Goal: Task Accomplishment & Management: Complete application form

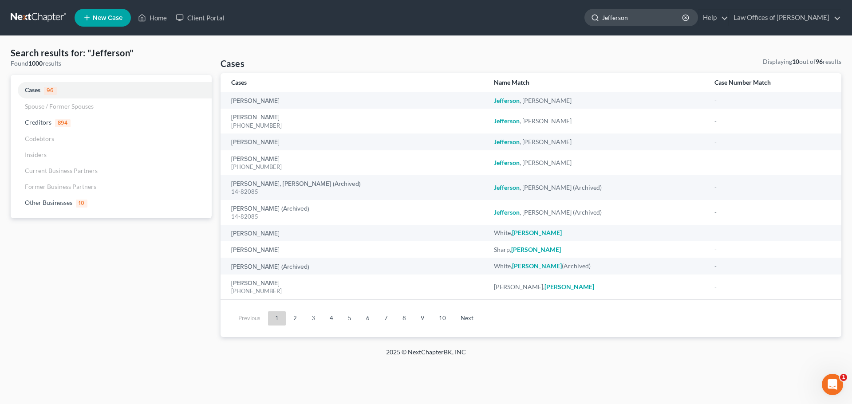
click at [659, 15] on input "Jefferson" at bounding box center [642, 17] width 81 height 16
type input "J"
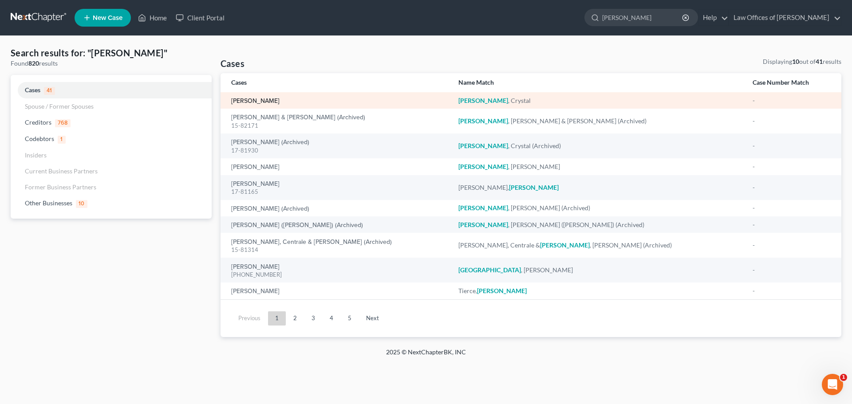
type input "[PERSON_NAME]"
click at [253, 100] on link "[PERSON_NAME]" at bounding box center [255, 101] width 48 height 6
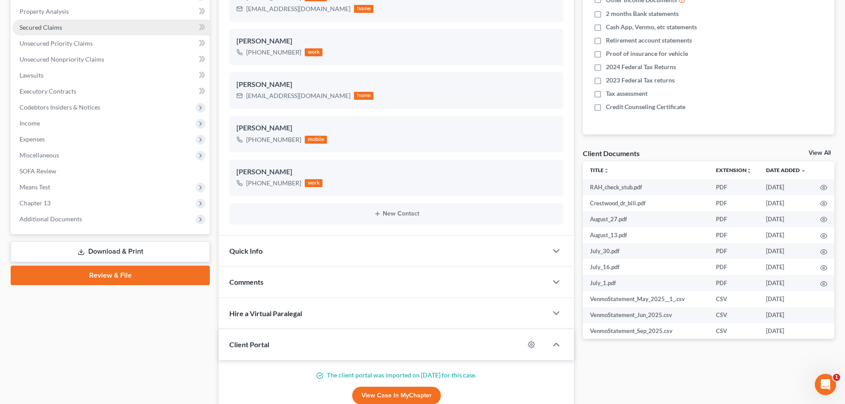
scroll to position [222, 0]
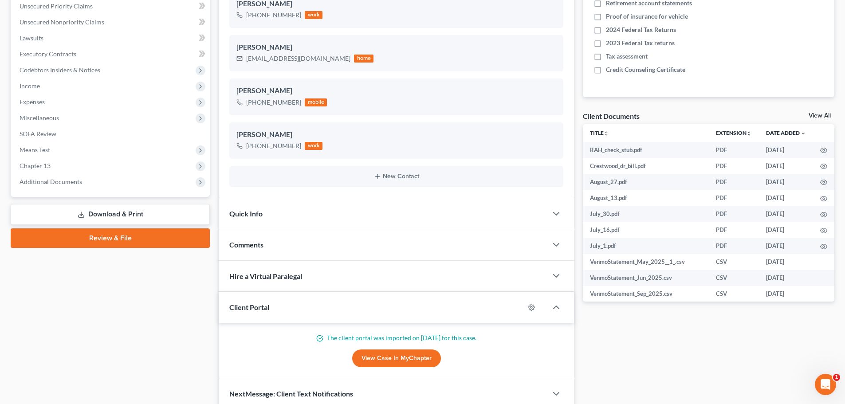
click at [815, 114] on link "View All" at bounding box center [820, 116] width 22 height 6
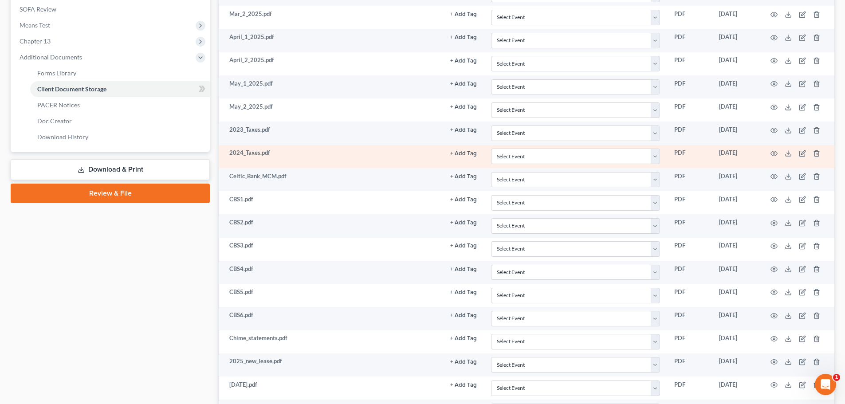
scroll to position [355, 0]
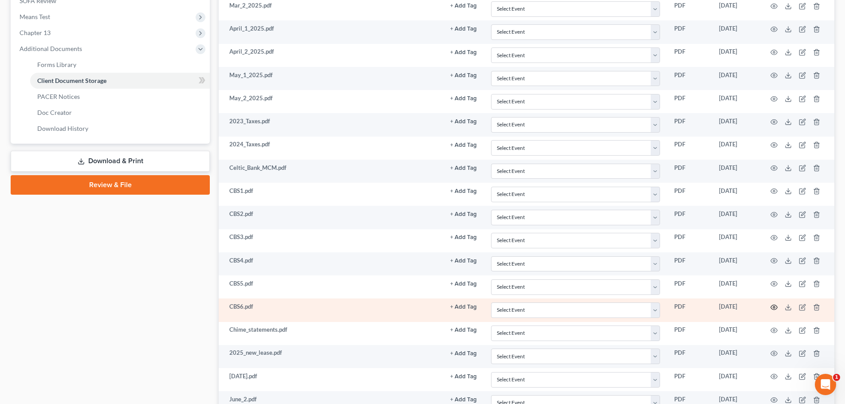
click at [774, 307] on circle "button" at bounding box center [775, 308] width 2 height 2
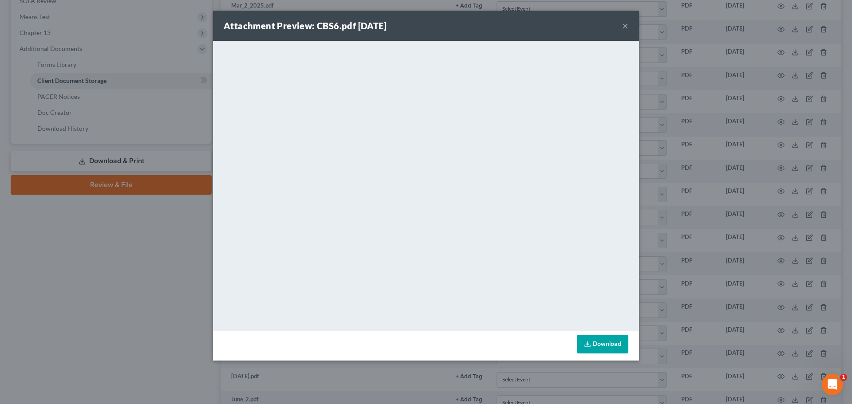
click at [624, 26] on button "×" at bounding box center [625, 25] width 6 height 11
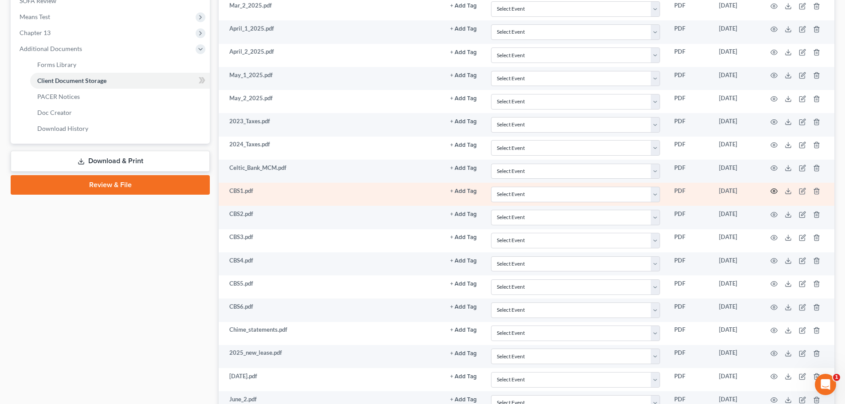
click at [775, 190] on icon "button" at bounding box center [774, 191] width 7 height 7
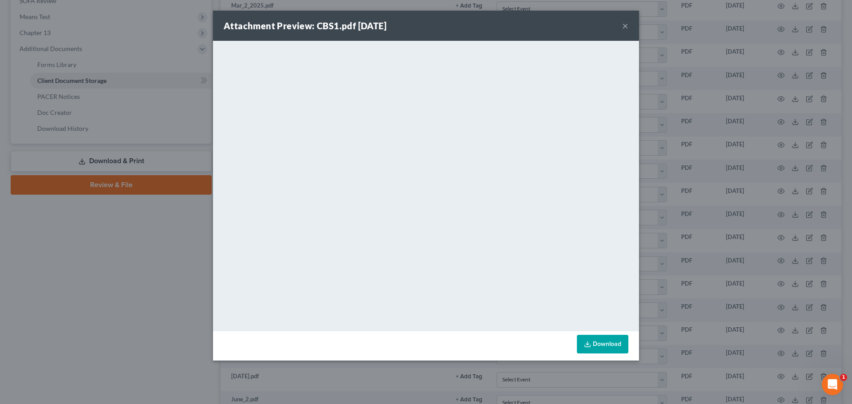
click at [624, 24] on button "×" at bounding box center [625, 25] width 6 height 11
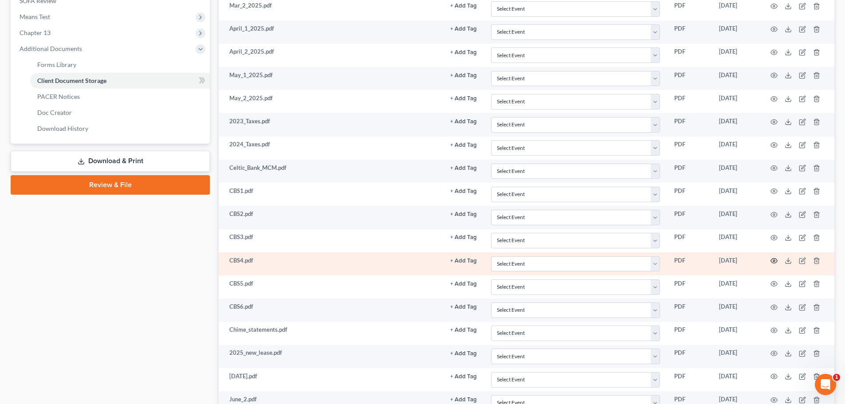
click at [774, 259] on icon "button" at bounding box center [774, 260] width 7 height 7
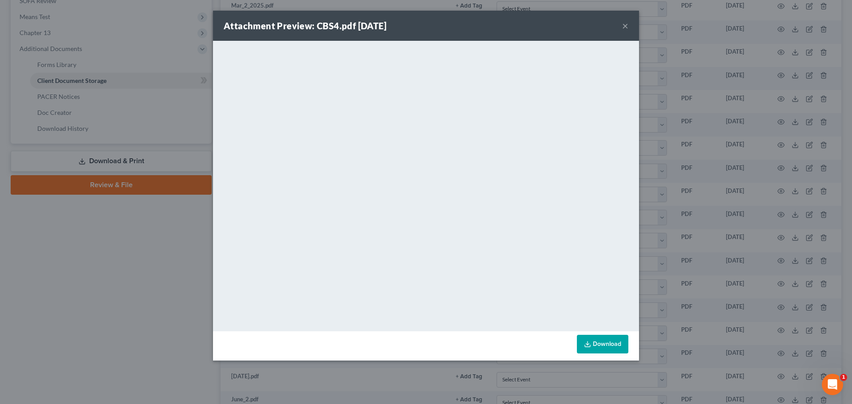
click at [623, 25] on button "×" at bounding box center [625, 25] width 6 height 11
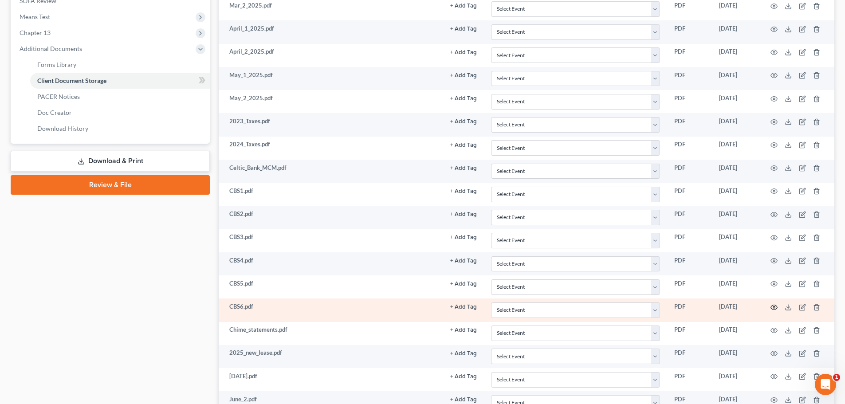
click at [775, 307] on circle "button" at bounding box center [775, 308] width 2 height 2
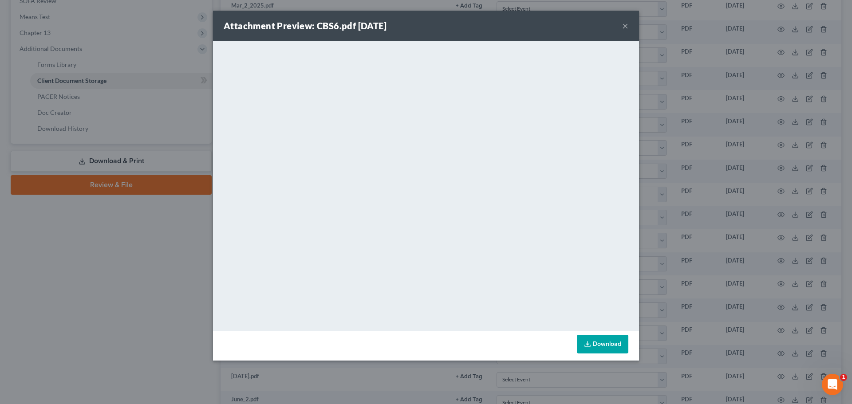
click at [626, 24] on button "×" at bounding box center [625, 25] width 6 height 11
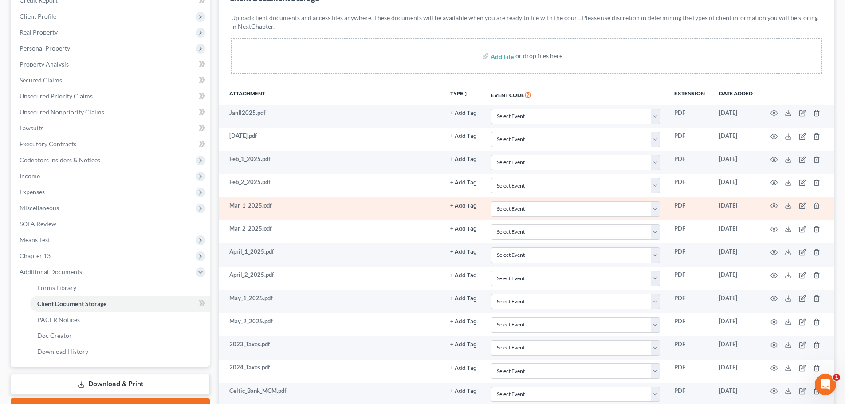
scroll to position [133, 0]
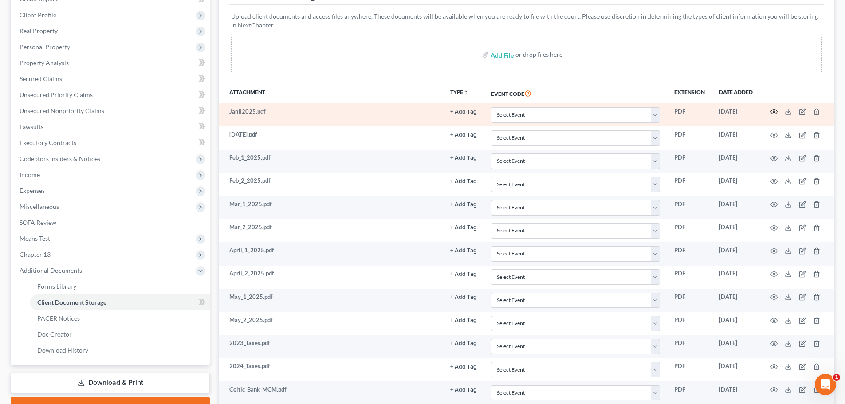
click at [772, 110] on icon "button" at bounding box center [774, 111] width 7 height 7
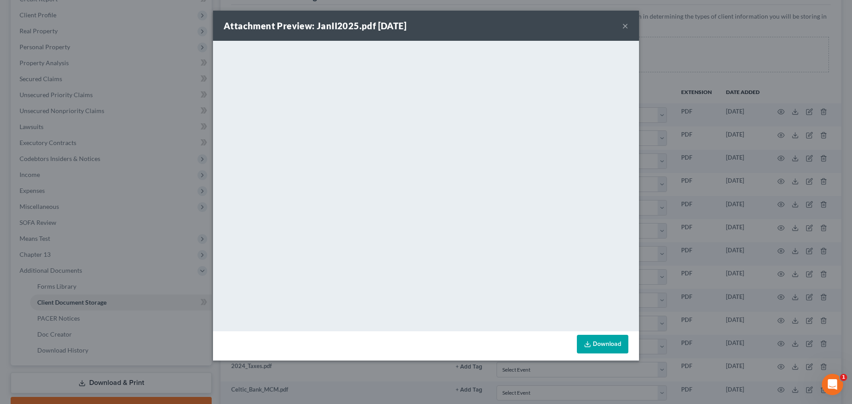
click at [627, 23] on button "×" at bounding box center [625, 25] width 6 height 11
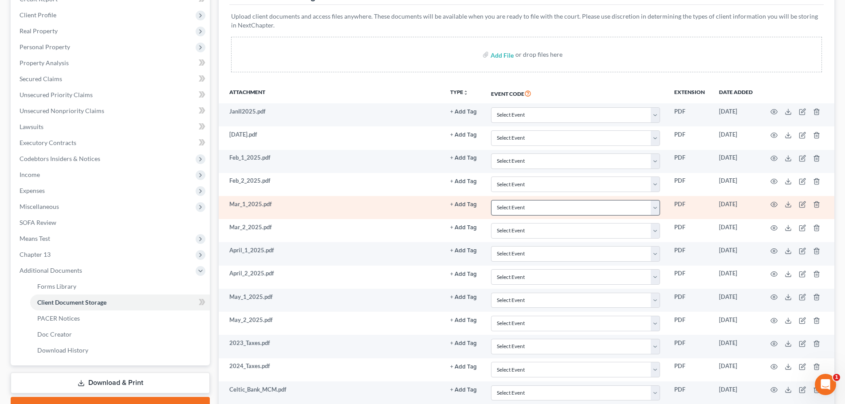
scroll to position [222, 0]
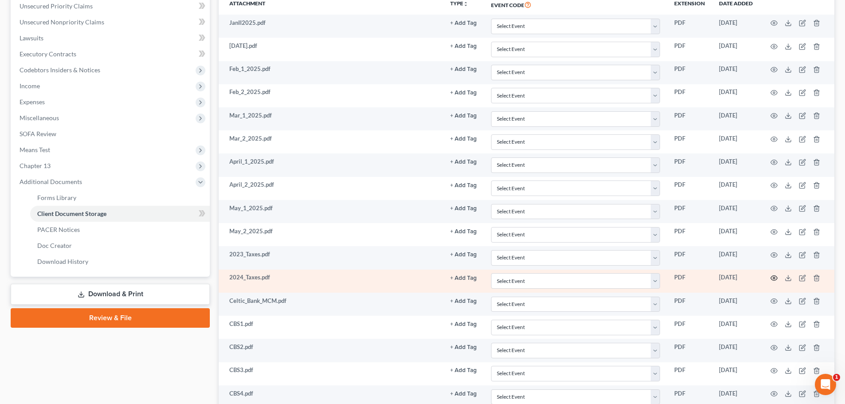
click at [774, 276] on icon "button" at bounding box center [774, 278] width 7 height 7
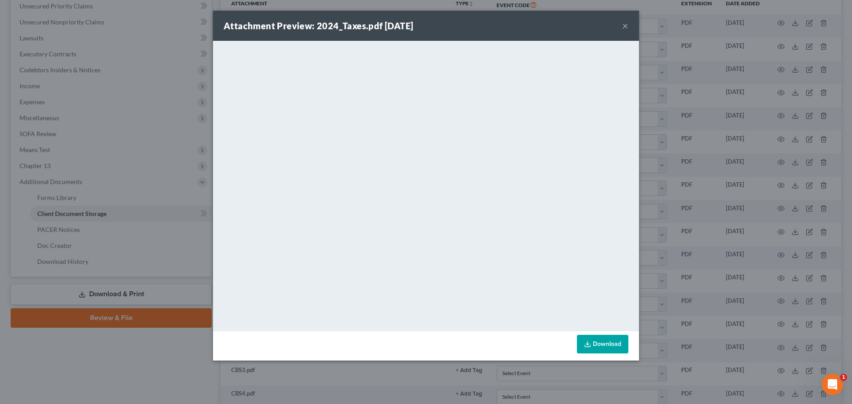
click at [622, 27] on button "×" at bounding box center [625, 25] width 6 height 11
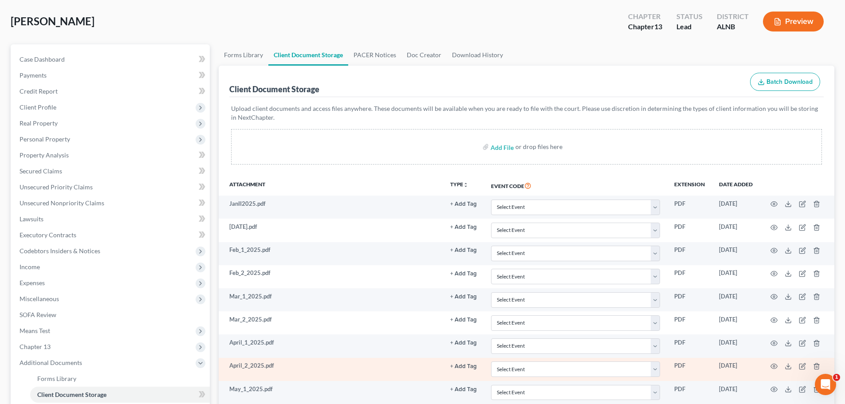
scroll to position [0, 0]
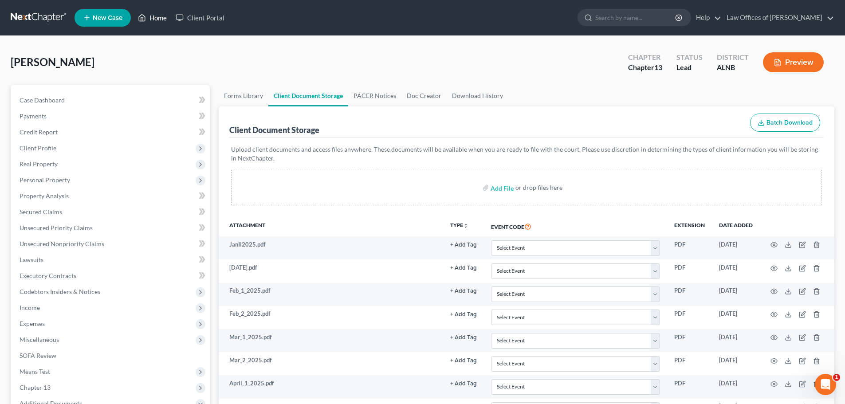
drag, startPoint x: 158, startPoint y: 20, endPoint x: 196, endPoint y: 29, distance: 39.0
click at [158, 20] on link "Home" at bounding box center [153, 18] width 38 height 16
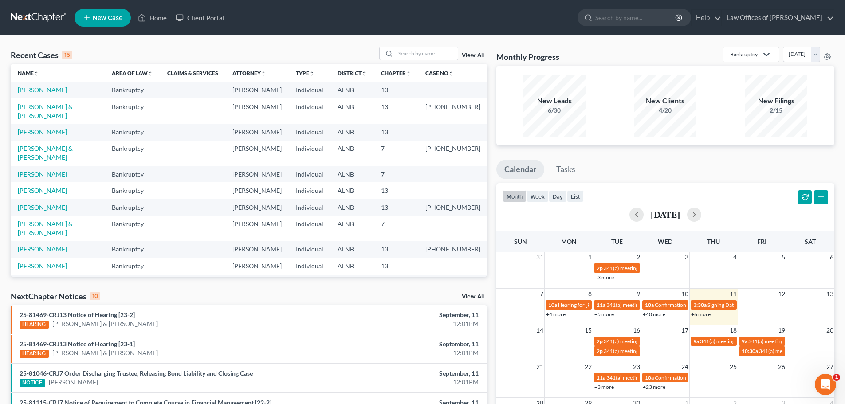
click at [47, 90] on link "[PERSON_NAME]" at bounding box center [42, 90] width 49 height 8
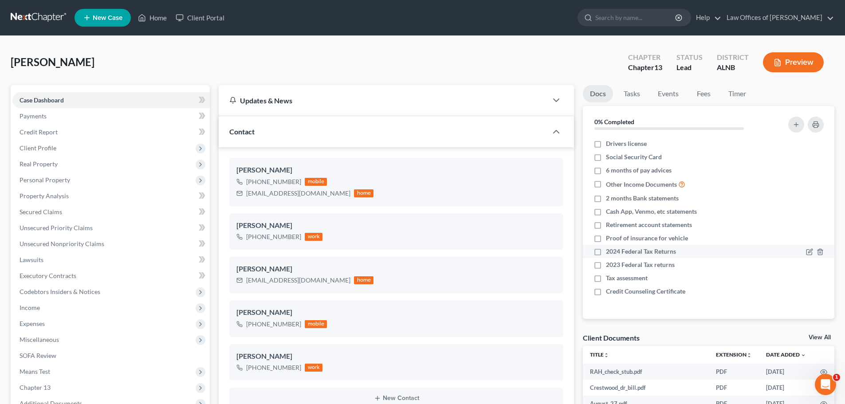
click at [606, 252] on label "2024 Federal Tax Returns" at bounding box center [641, 251] width 70 height 9
click at [610, 252] on input "2024 Federal Tax Returns" at bounding box center [613, 250] width 6 height 6
checkbox input "true"
click at [606, 264] on label "2023 Federal Tax returns" at bounding box center [640, 264] width 69 height 9
click at [610, 264] on input "2023 Federal Tax returns" at bounding box center [613, 263] width 6 height 6
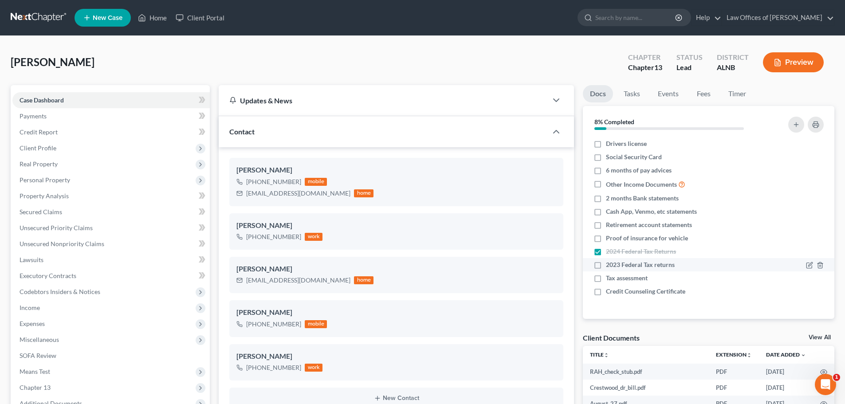
checkbox input "true"
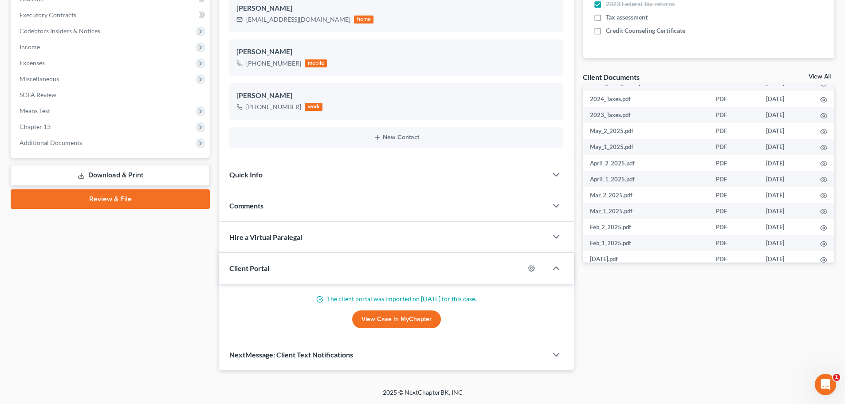
scroll to position [439, 0]
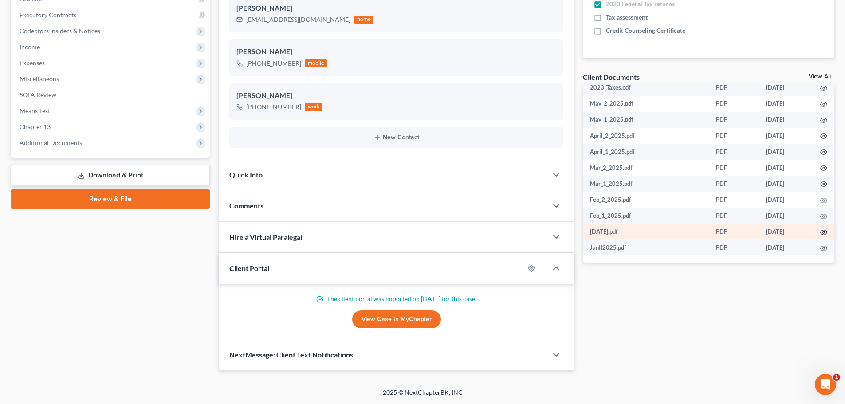
click at [823, 232] on circle "button" at bounding box center [824, 233] width 2 height 2
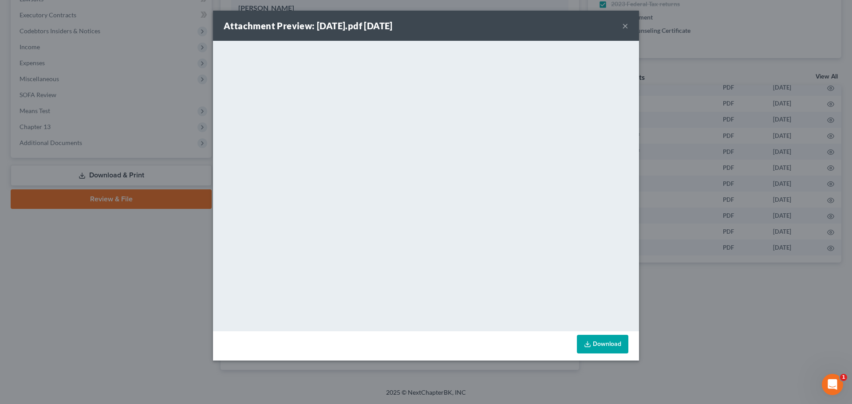
click at [625, 26] on button "×" at bounding box center [625, 25] width 6 height 11
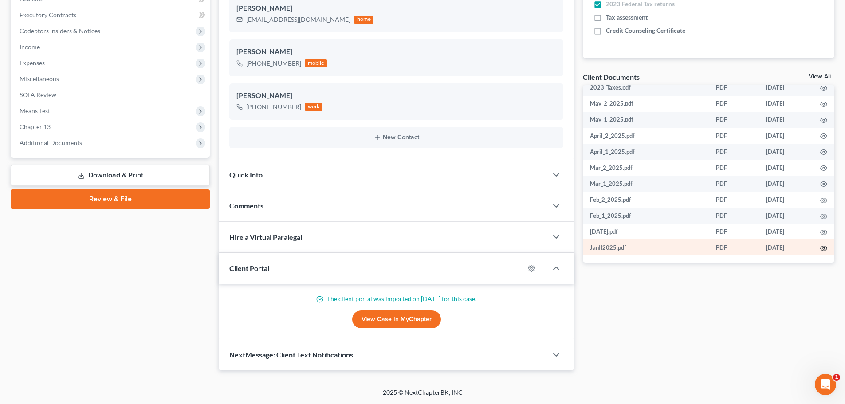
click at [821, 249] on icon "button" at bounding box center [824, 248] width 7 height 7
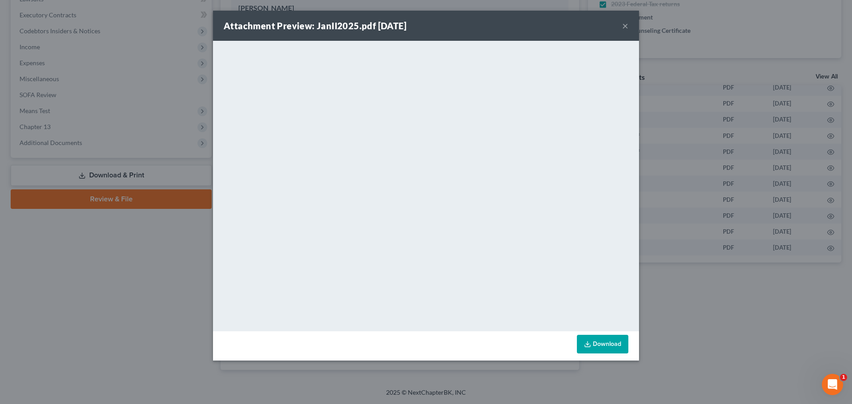
click at [624, 26] on button "×" at bounding box center [625, 25] width 6 height 11
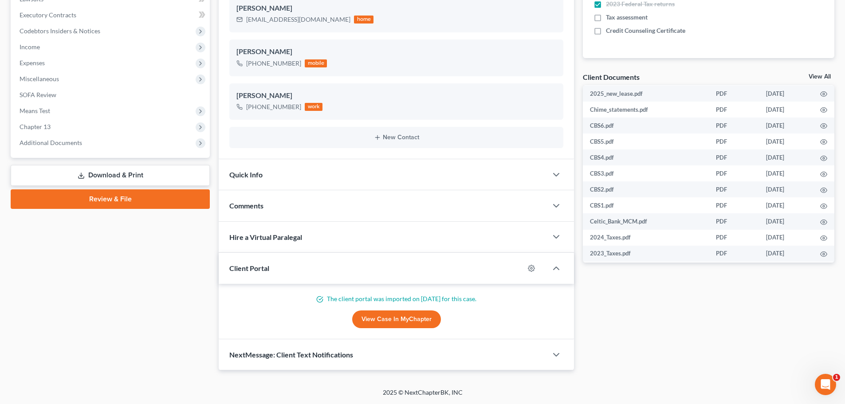
scroll to position [262, 0]
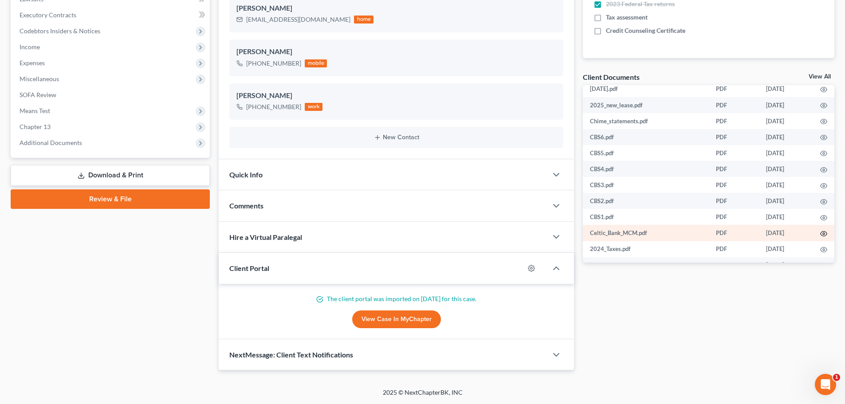
click at [821, 235] on icon "button" at bounding box center [824, 233] width 7 height 7
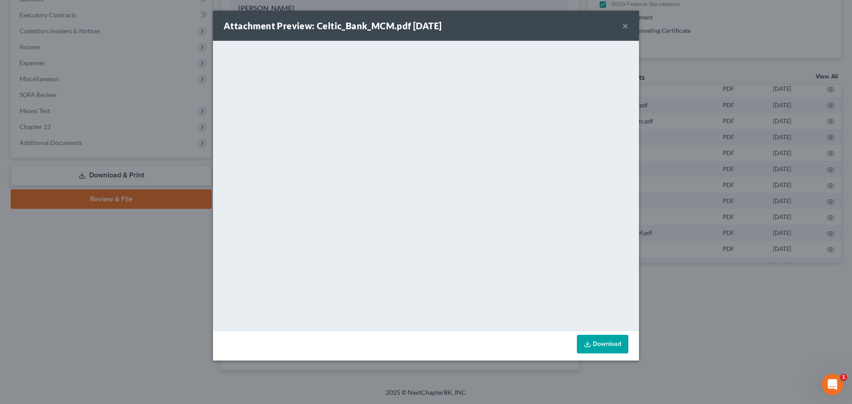
click at [628, 25] on button "×" at bounding box center [625, 25] width 6 height 11
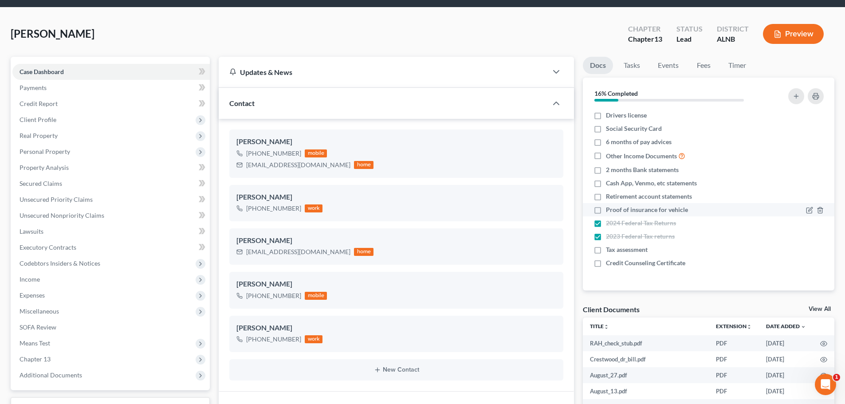
scroll to position [178, 0]
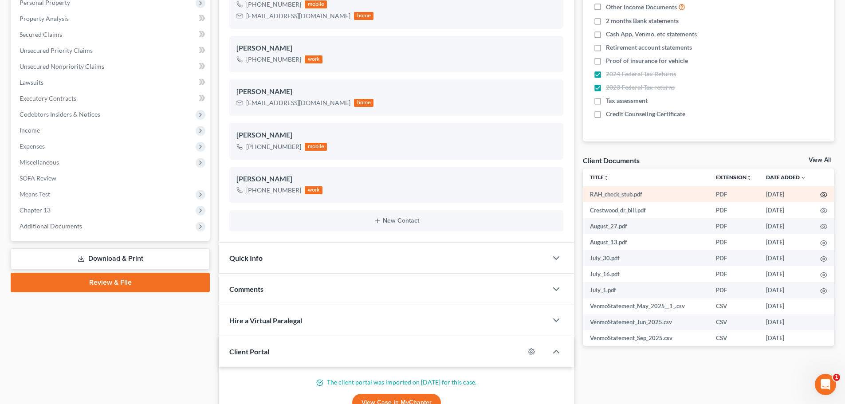
click at [821, 194] on icon "button" at bounding box center [824, 194] width 7 height 7
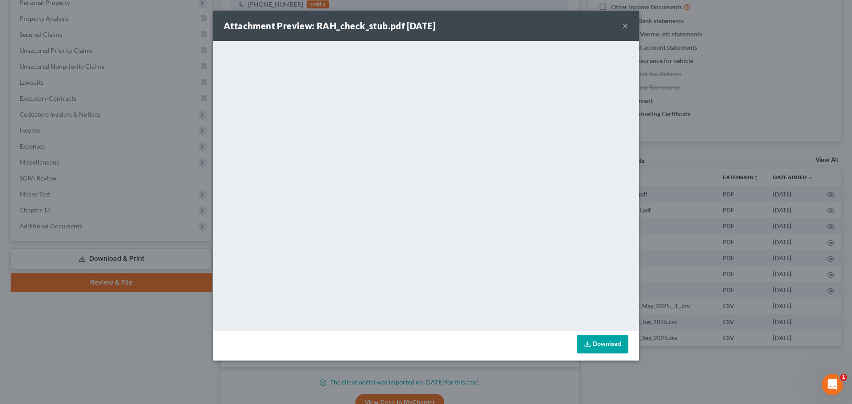
click at [625, 26] on button "×" at bounding box center [625, 25] width 6 height 11
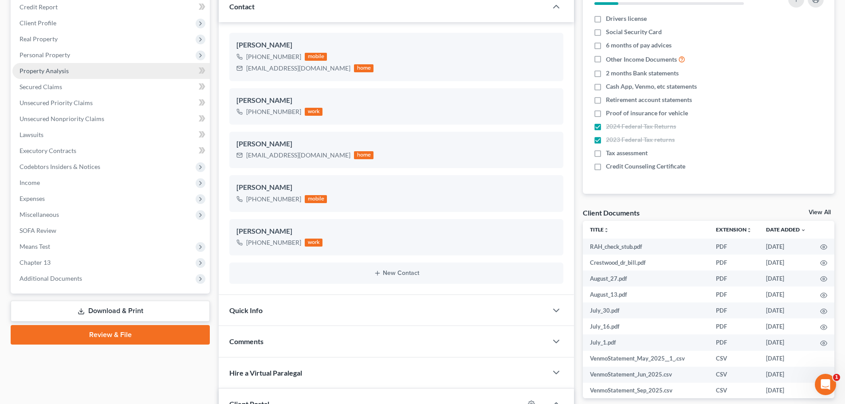
scroll to position [44, 0]
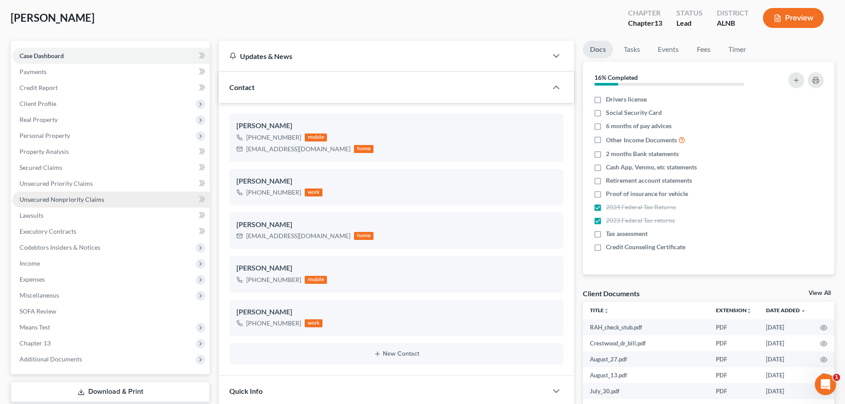
click at [74, 199] on span "Unsecured Nonpriority Claims" at bounding box center [62, 200] width 85 height 8
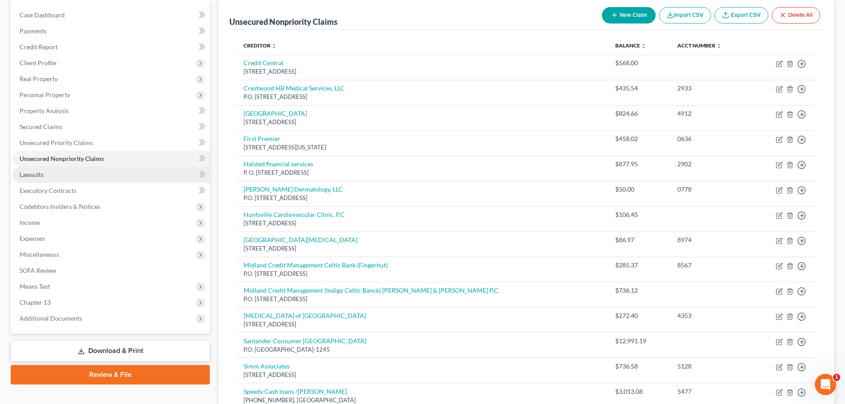
scroll to position [65, 0]
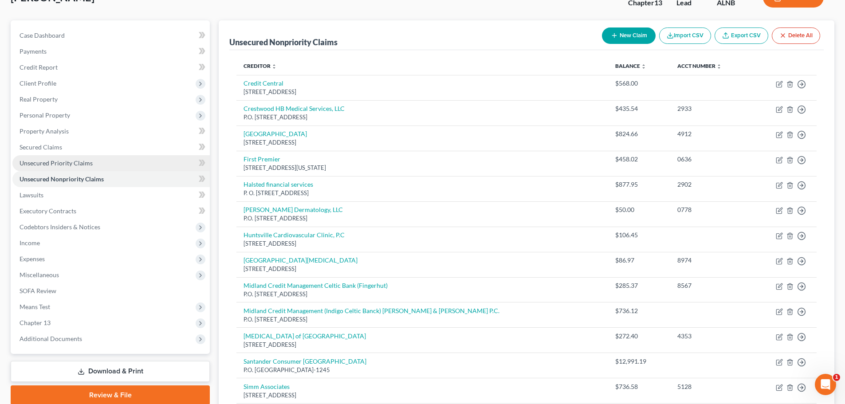
click at [86, 165] on span "Unsecured Priority Claims" at bounding box center [56, 163] width 73 height 8
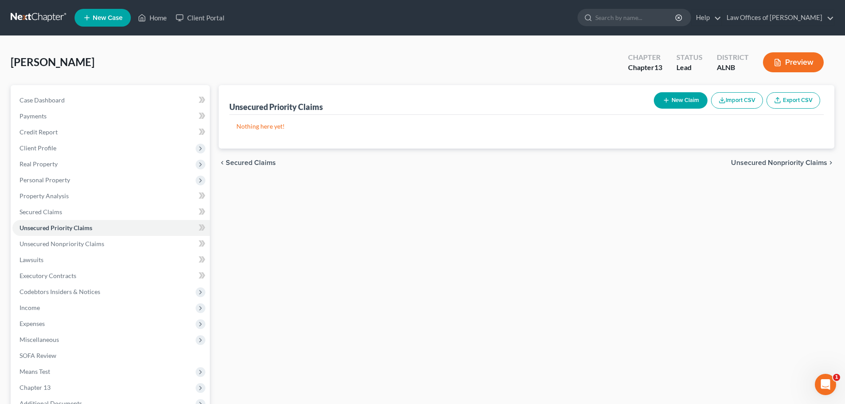
click at [691, 103] on button "New Claim" at bounding box center [681, 100] width 54 height 16
select select "0"
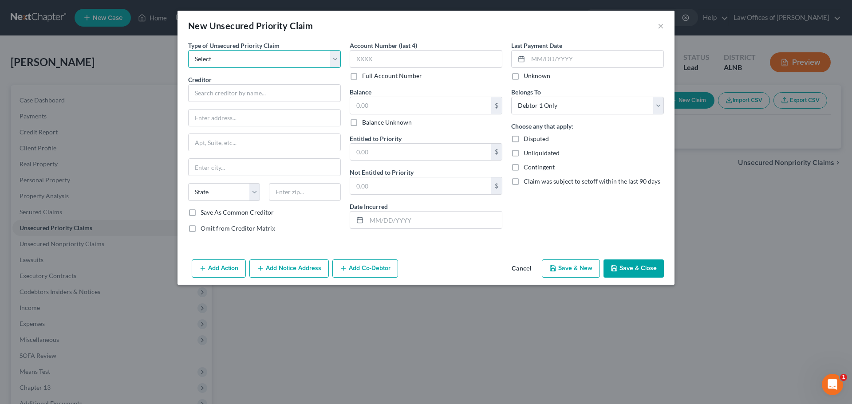
click at [329, 59] on select "Select Taxes & Other Government Units Domestic Support Obligations Extensions o…" at bounding box center [264, 59] width 153 height 18
select select "0"
click at [188, 50] on select "Select Taxes & Other Government Units Domestic Support Obligations Extensions o…" at bounding box center [264, 59] width 153 height 18
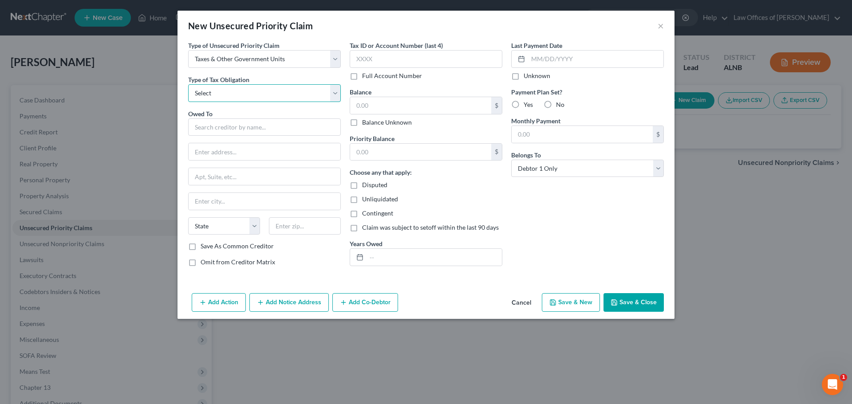
click at [328, 92] on select "Select Federal City State Franchise Tax Board Other" at bounding box center [264, 93] width 153 height 18
select select "0"
click at [188, 84] on select "Select Federal City State Franchise Tax Board Other" at bounding box center [264, 93] width 153 height 18
click at [321, 124] on input "text" at bounding box center [264, 127] width 153 height 18
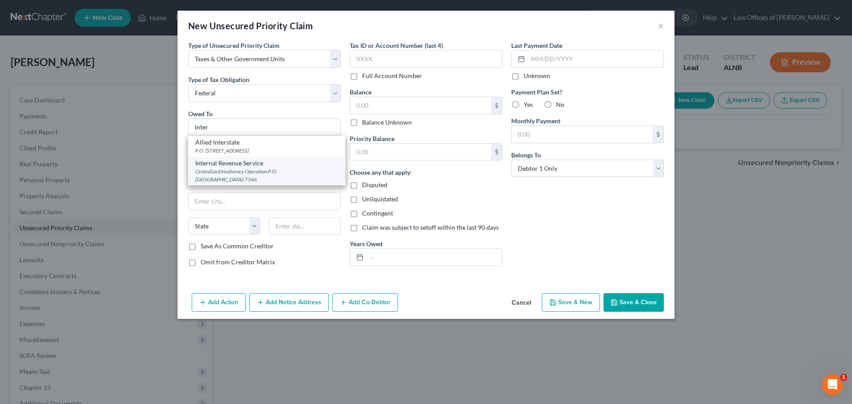
click at [241, 168] on div "Centralized Insolvency Operation P.O. [GEOGRAPHIC_DATA]-7346" at bounding box center [266, 175] width 143 height 15
type input "Internal Revenue Service"
type input "Centralized Insolvency Operation"
type input "P.O. Box 7346"
type input "[GEOGRAPHIC_DATA]"
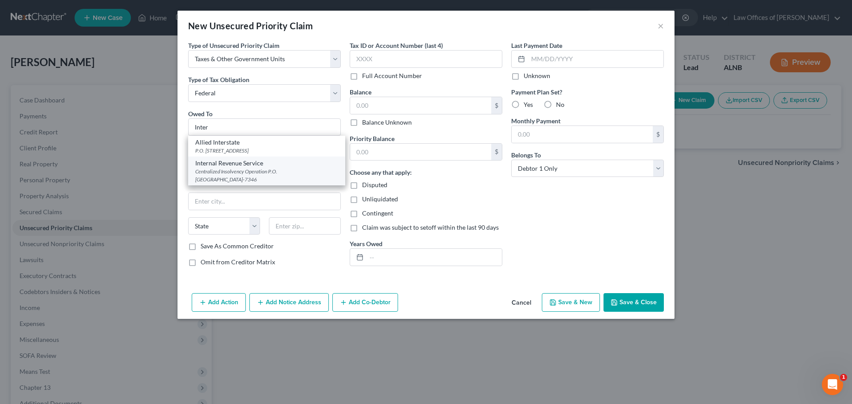
select select "39"
type input "19101-7346"
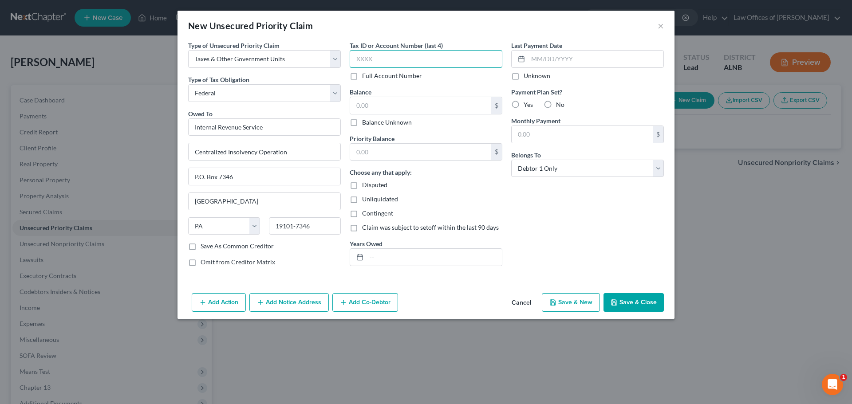
click at [452, 58] on input "text" at bounding box center [426, 59] width 153 height 18
click at [393, 108] on input "text" at bounding box center [420, 105] width 141 height 17
type input "1,966.93"
click at [579, 303] on button "Save & New" at bounding box center [571, 302] width 58 height 19
select select "0"
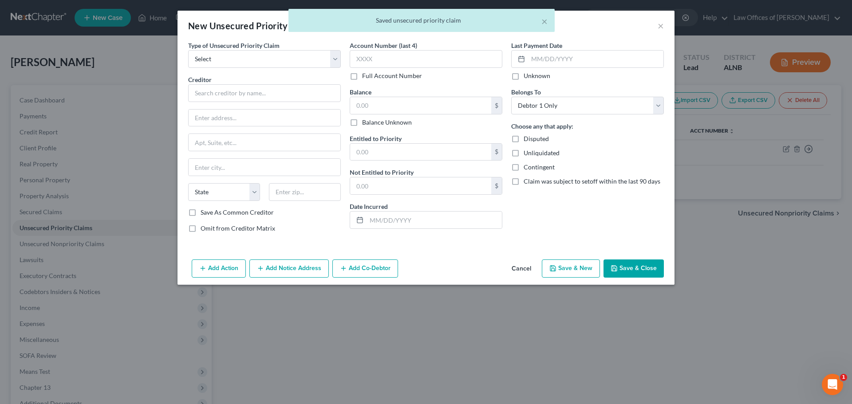
type input "0.00"
click at [243, 53] on select "Select Taxes & Other Government Units Domestic Support Obligations Extensions o…" at bounding box center [264, 59] width 153 height 18
select select "0"
click at [188, 50] on select "Select Taxes & Other Government Units Domestic Support Obligations Extensions o…" at bounding box center [264, 59] width 153 height 18
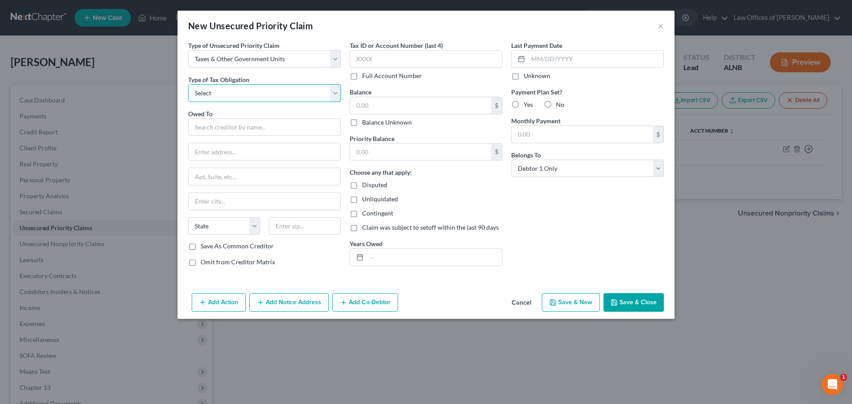
click at [331, 95] on select "Select Federal City State Franchise Tax Board Other" at bounding box center [264, 93] width 153 height 18
select select "2"
click at [188, 84] on select "Select Federal City State Franchise Tax Board Other" at bounding box center [264, 93] width 153 height 18
click at [271, 130] on input "text" at bounding box center [264, 127] width 153 height 18
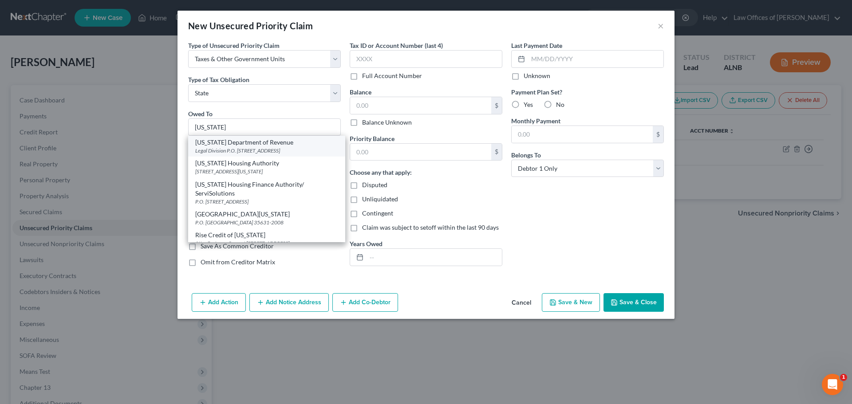
click at [268, 146] on div "[US_STATE] Department of Revenue" at bounding box center [266, 142] width 143 height 9
type input "[US_STATE] Department of Revenue"
type input "Legal Division"
type input "P.O. Box 32001"
type input "[PERSON_NAME]"
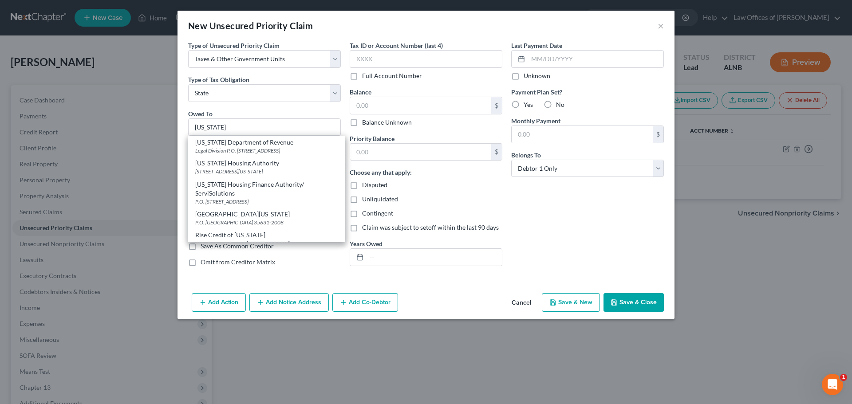
select select "0"
type input "36132"
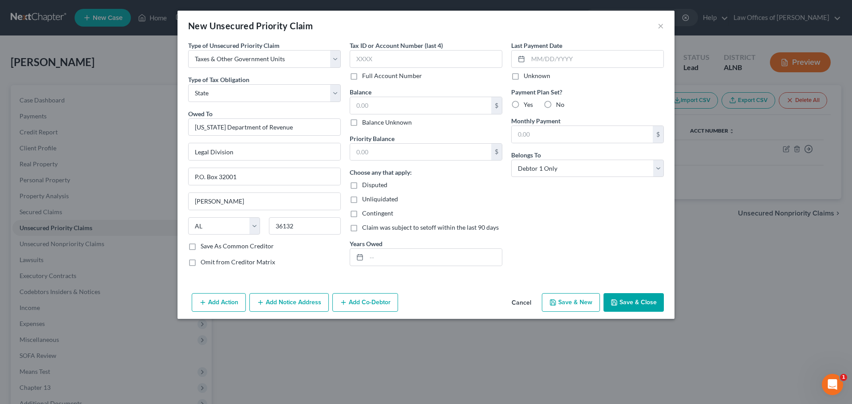
click at [362, 125] on label "Balance Unknown" at bounding box center [387, 122] width 50 height 9
click at [366, 124] on input "Balance Unknown" at bounding box center [369, 121] width 6 height 6
checkbox input "true"
type input "0.00"
click at [638, 303] on button "Save & Close" at bounding box center [634, 302] width 60 height 19
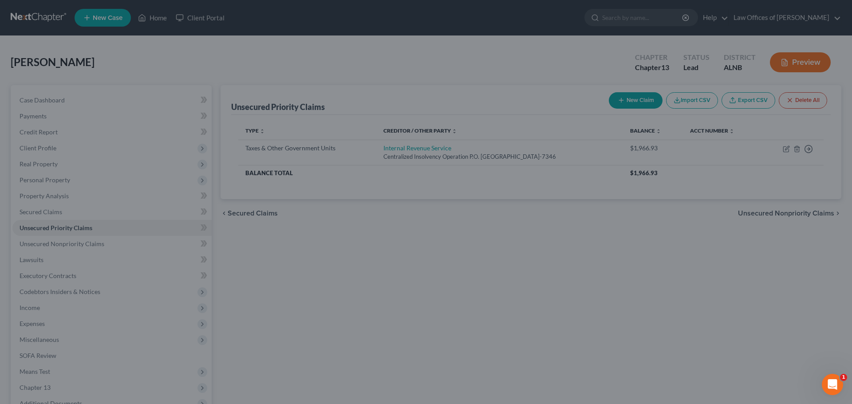
type input "0.00"
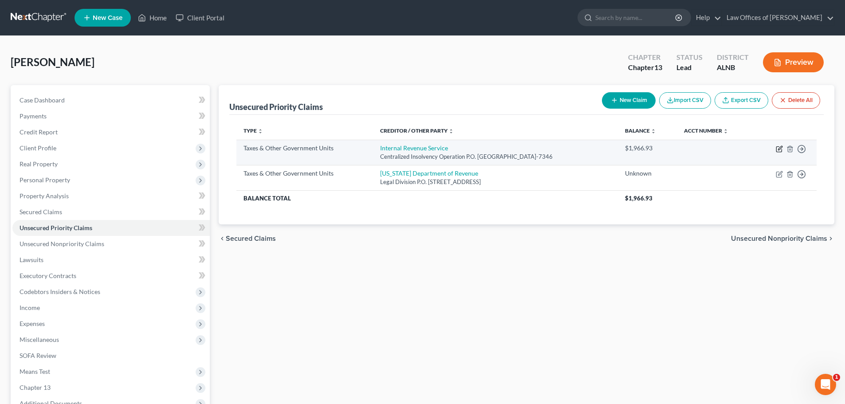
click at [779, 150] on icon "button" at bounding box center [780, 148] width 4 height 4
select select "0"
select select "39"
select select "0"
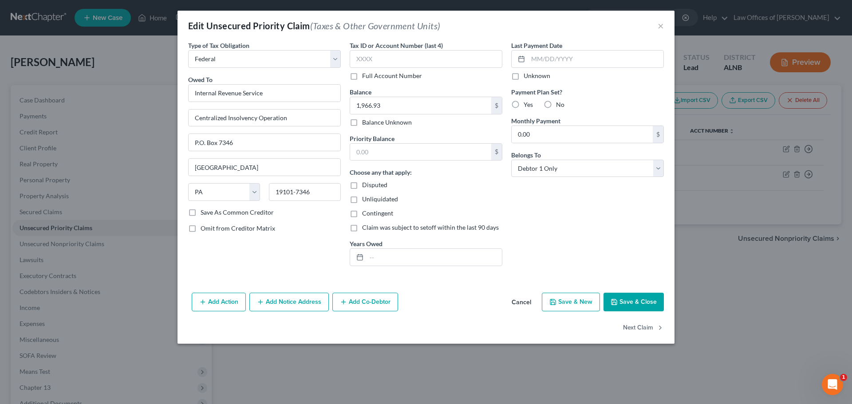
click at [362, 121] on label "Balance Unknown" at bounding box center [387, 122] width 50 height 9
click at [366, 121] on input "Balance Unknown" at bounding box center [369, 121] width 6 height 6
checkbox input "true"
type input "0.00"
click at [636, 300] on button "Save & Close" at bounding box center [634, 302] width 60 height 19
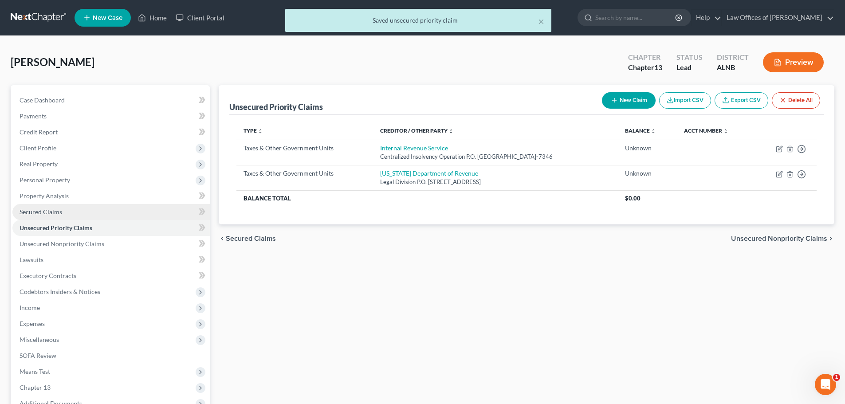
click at [55, 211] on span "Secured Claims" at bounding box center [41, 212] width 43 height 8
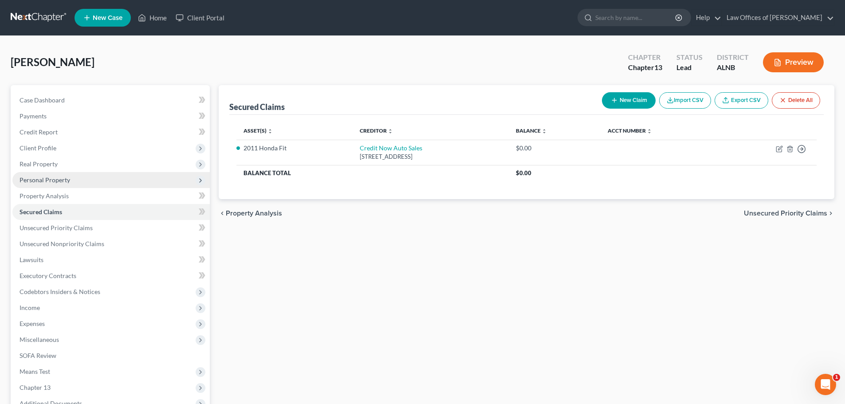
click at [86, 182] on span "Personal Property" at bounding box center [110, 180] width 197 height 16
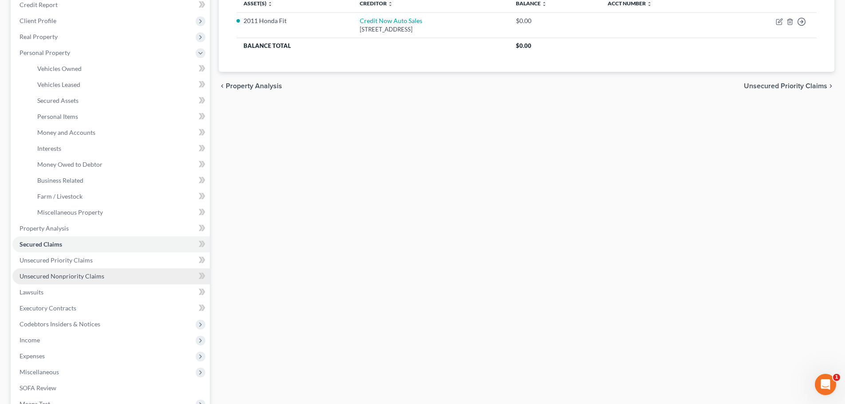
scroll to position [133, 0]
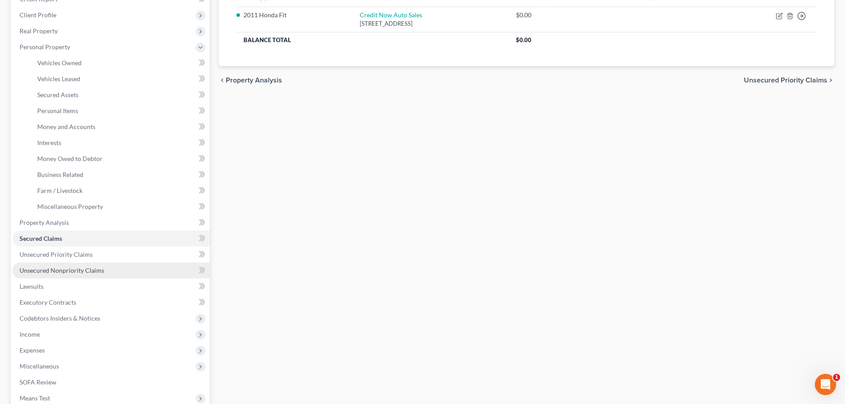
click at [101, 270] on span "Unsecured Nonpriority Claims" at bounding box center [62, 271] width 85 height 8
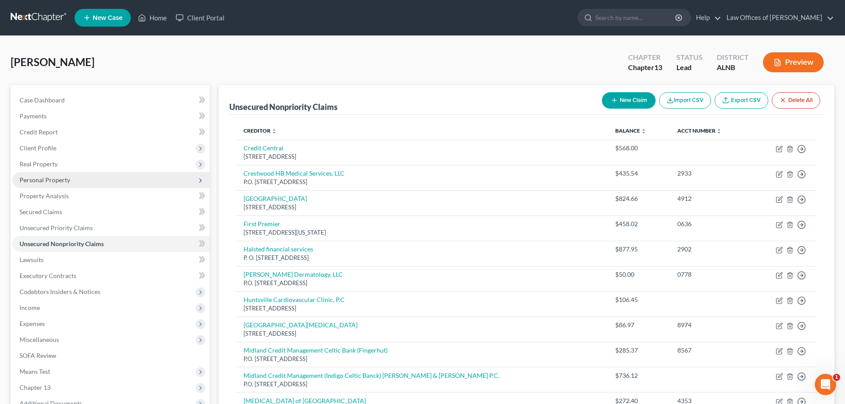
click at [75, 183] on span "Personal Property" at bounding box center [110, 180] width 197 height 16
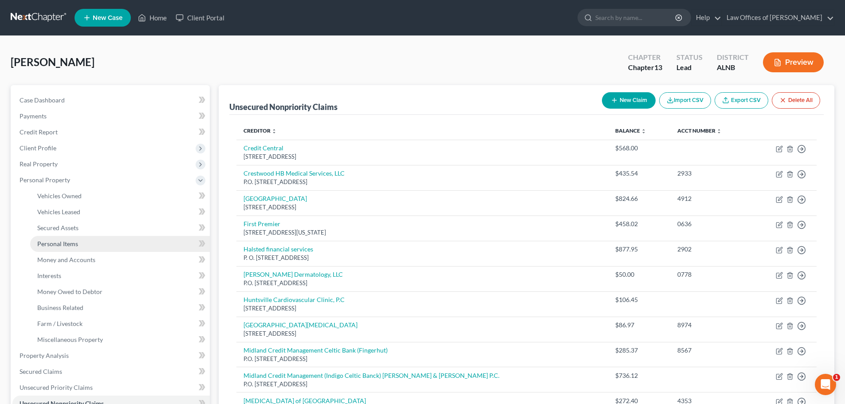
click at [76, 244] on span "Personal Items" at bounding box center [57, 244] width 41 height 8
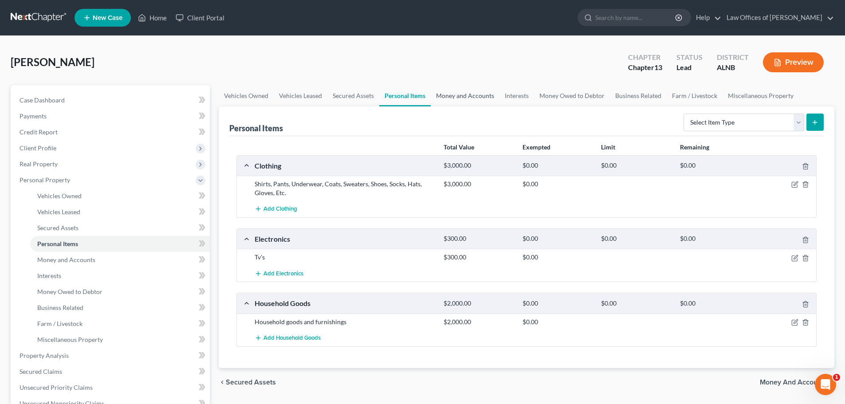
click at [465, 95] on link "Money and Accounts" at bounding box center [465, 95] width 69 height 21
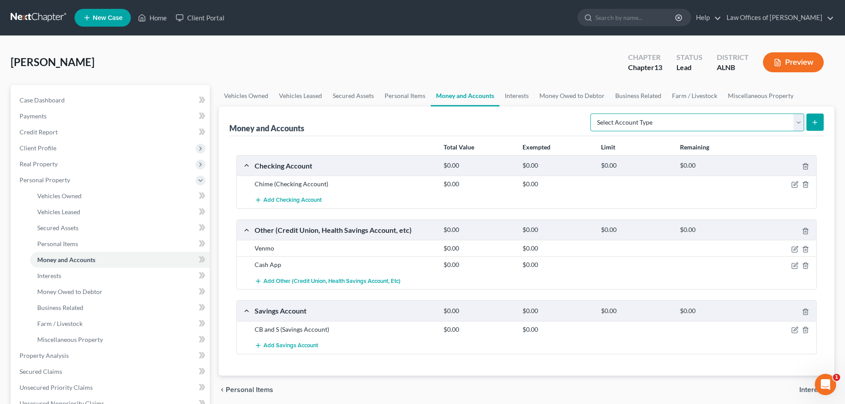
click at [800, 126] on select "Select Account Type Brokerage (A/B: 18, SOFA: 20) Cash on Hand (A/B: 16) Certif…" at bounding box center [698, 123] width 214 height 18
click at [461, 56] on div "[PERSON_NAME] Upgraded Chapter Chapter 13 Status Lead District ALNB Preview" at bounding box center [423, 66] width 824 height 39
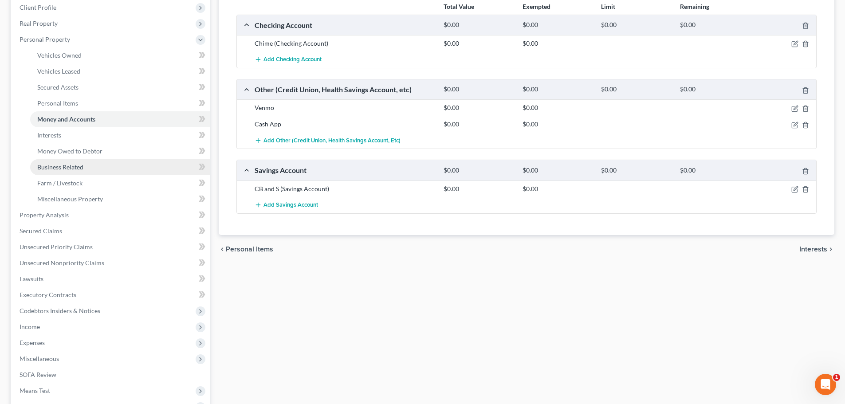
scroll to position [133, 0]
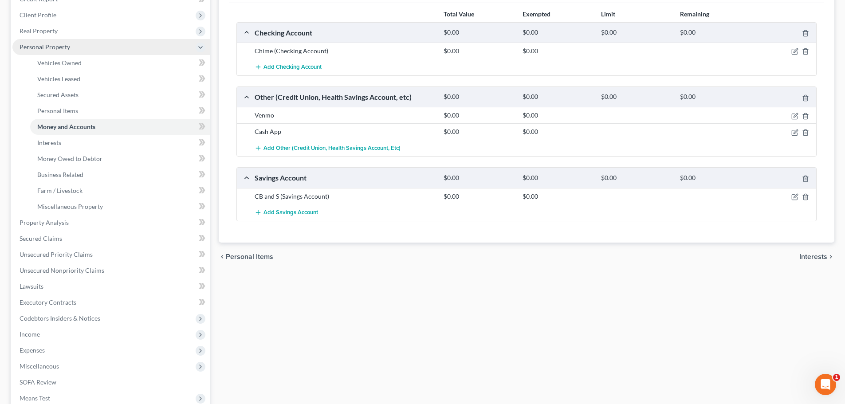
click at [190, 46] on span "Personal Property" at bounding box center [110, 47] width 197 height 16
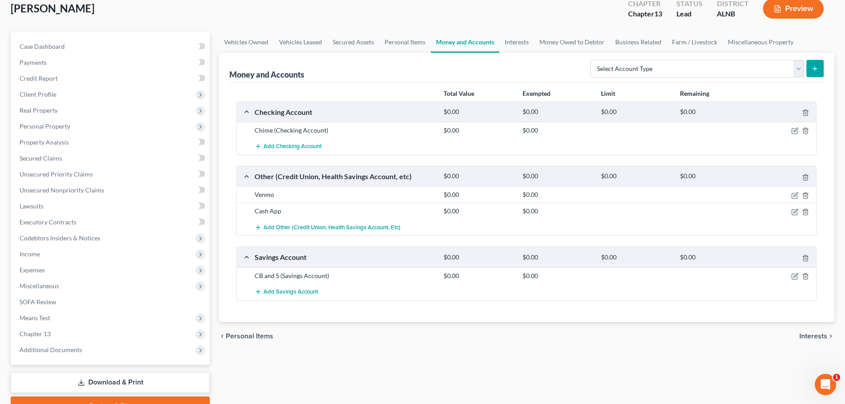
scroll to position [0, 0]
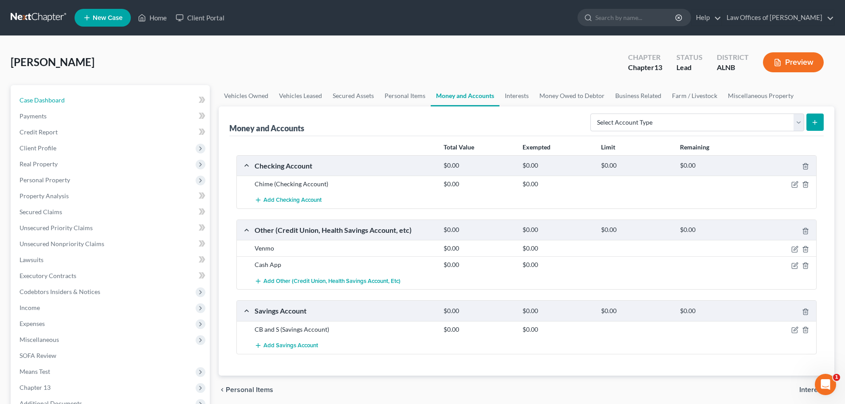
drag, startPoint x: 62, startPoint y: 102, endPoint x: 679, endPoint y: 60, distance: 619.2
click at [62, 102] on span "Case Dashboard" at bounding box center [42, 100] width 45 height 8
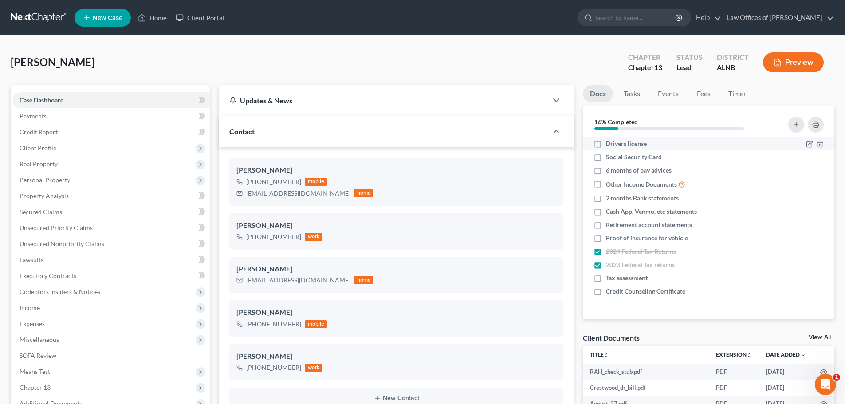
click at [606, 144] on label "Drivers license" at bounding box center [626, 143] width 41 height 9
click at [610, 144] on input "Drivers license" at bounding box center [613, 142] width 6 height 6
checkbox input "true"
click at [606, 156] on label "Social Security Card" at bounding box center [634, 157] width 56 height 9
click at [610, 156] on input "Social Security Card" at bounding box center [613, 156] width 6 height 6
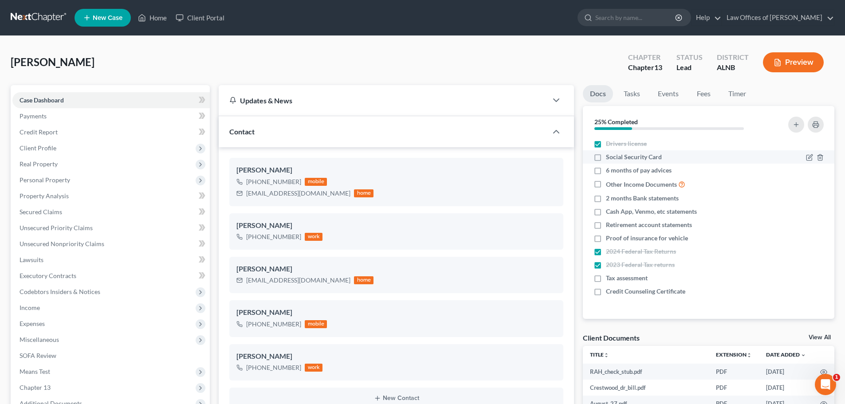
checkbox input "true"
click at [821, 182] on polyline "button" at bounding box center [820, 182] width 5 height 0
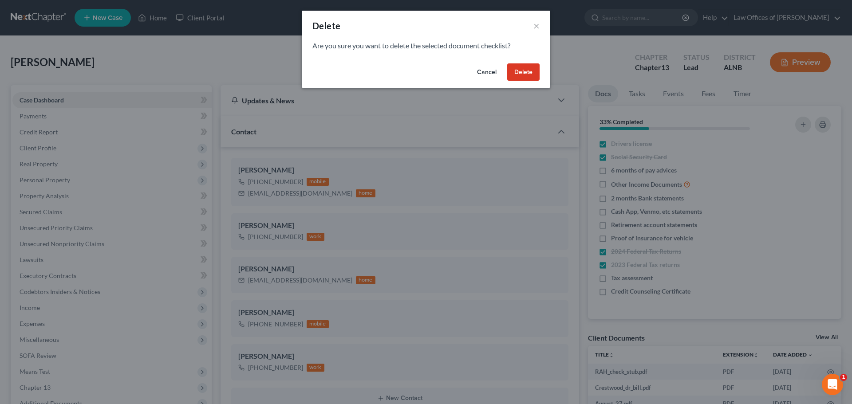
click at [519, 67] on button "Delete" at bounding box center [523, 72] width 32 height 18
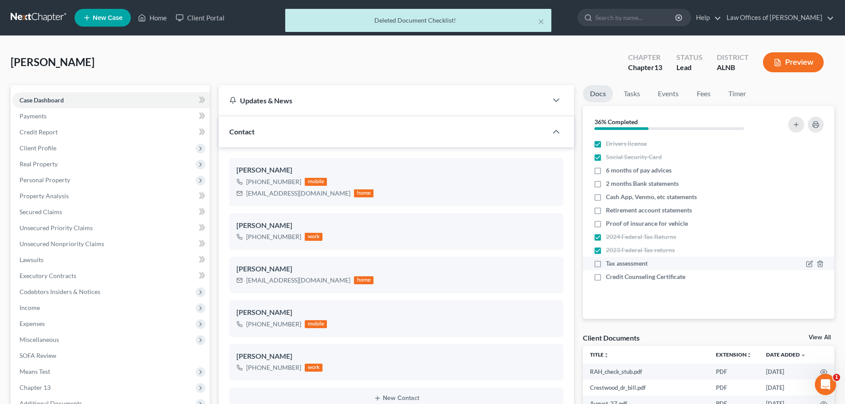
click at [825, 268] on div at bounding box center [799, 263] width 60 height 9
click at [821, 264] on icon "button" at bounding box center [820, 263] width 7 height 7
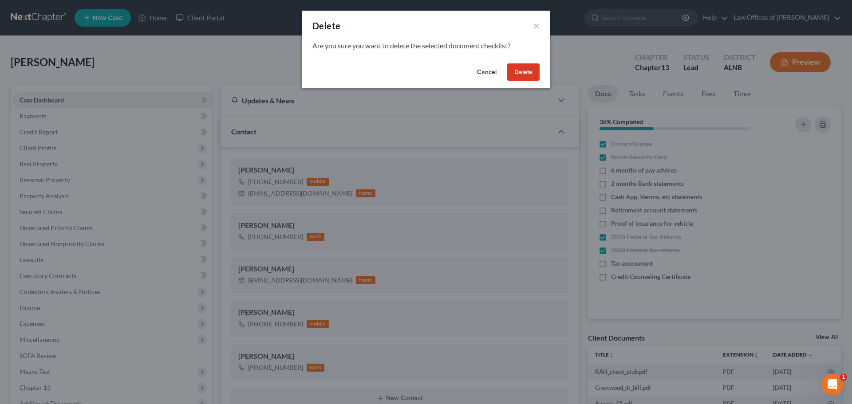
click at [522, 71] on button "Delete" at bounding box center [523, 72] width 32 height 18
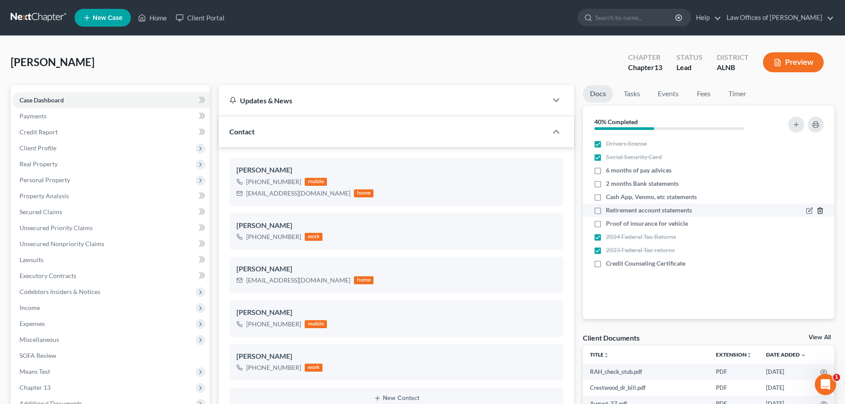
click at [820, 212] on line "button" at bounding box center [820, 212] width 0 height 2
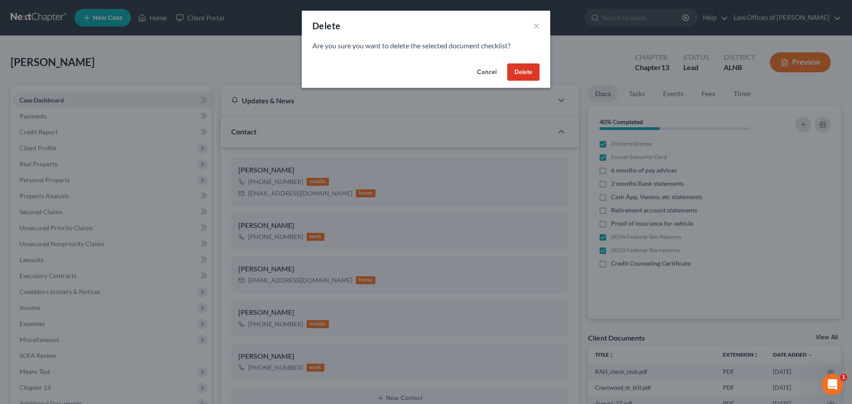
click at [527, 71] on button "Delete" at bounding box center [523, 72] width 32 height 18
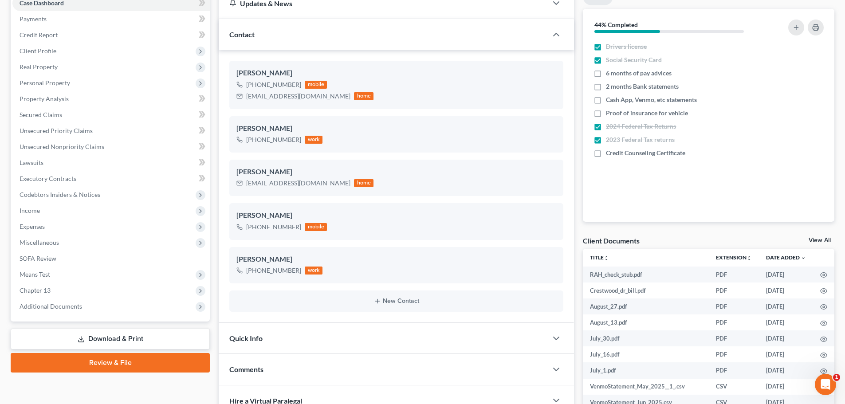
scroll to position [178, 0]
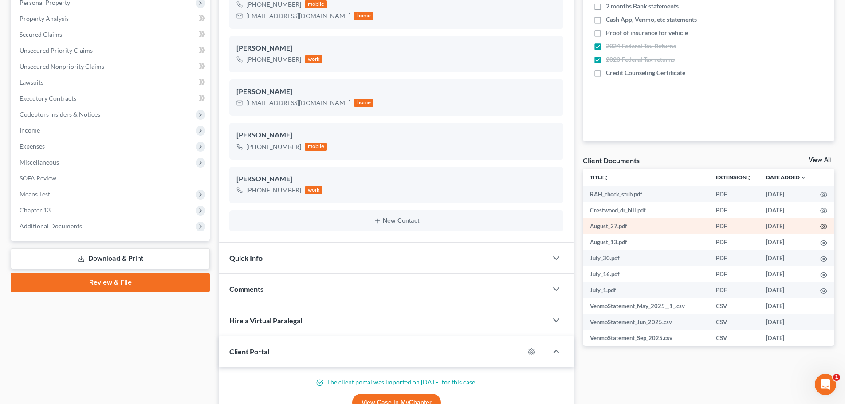
click at [821, 225] on icon "button" at bounding box center [824, 226] width 7 height 7
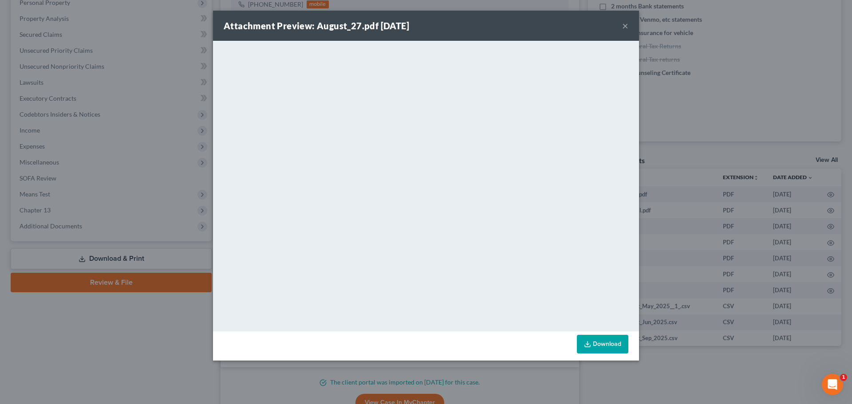
click at [624, 25] on button "×" at bounding box center [625, 25] width 6 height 11
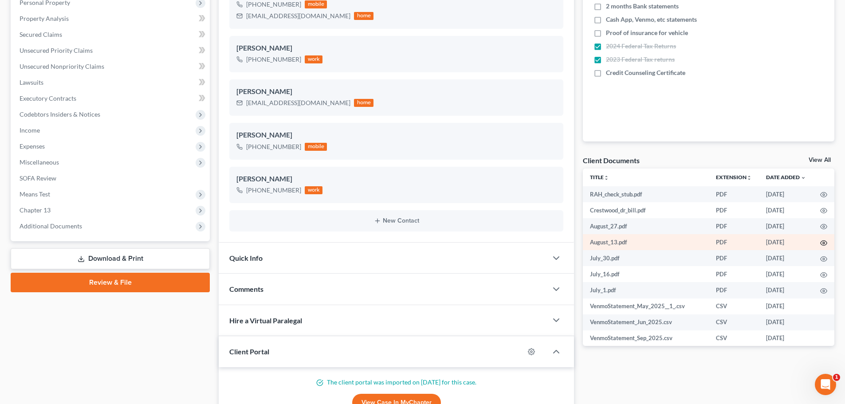
click at [821, 243] on icon "button" at bounding box center [824, 243] width 7 height 7
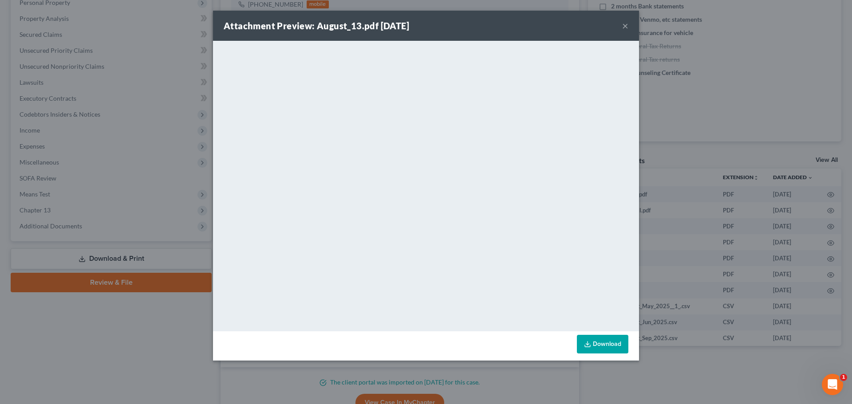
click at [626, 27] on button "×" at bounding box center [625, 25] width 6 height 11
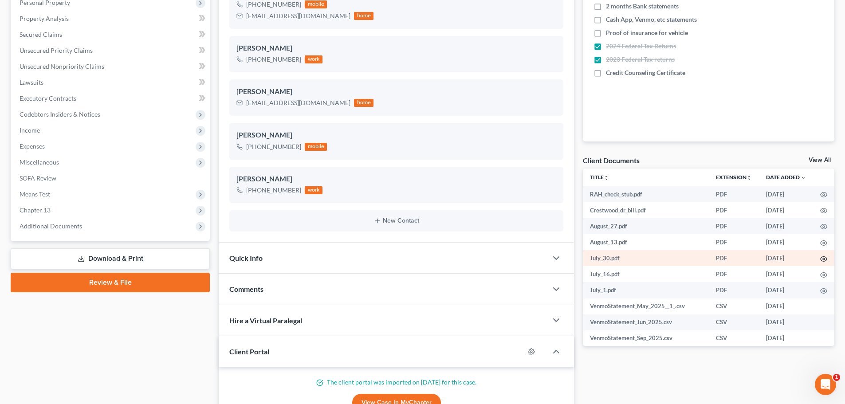
click at [821, 257] on icon "button" at bounding box center [824, 259] width 7 height 7
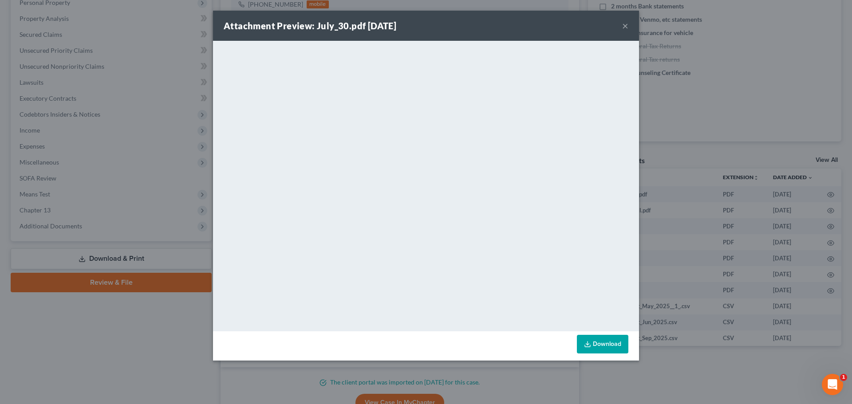
click at [624, 25] on button "×" at bounding box center [625, 25] width 6 height 11
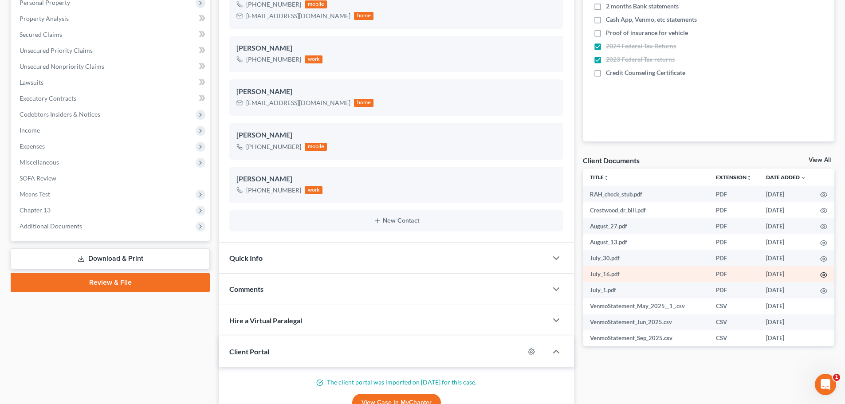
click at [821, 272] on icon "button" at bounding box center [824, 274] width 7 height 5
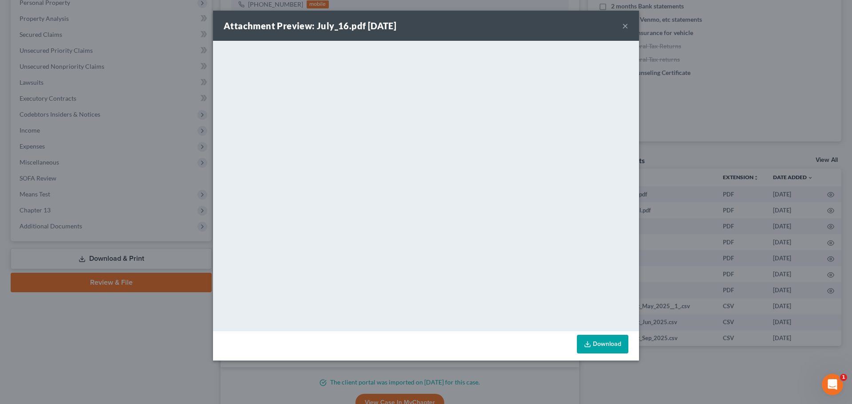
click at [623, 28] on button "×" at bounding box center [625, 25] width 6 height 11
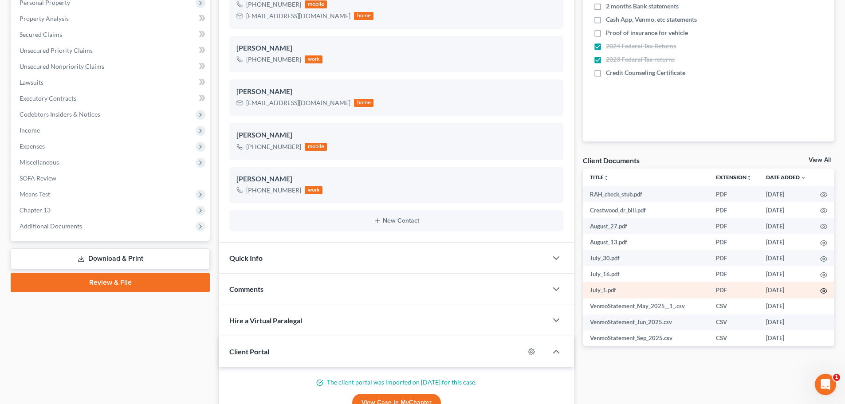
click at [821, 289] on icon "button" at bounding box center [824, 291] width 7 height 7
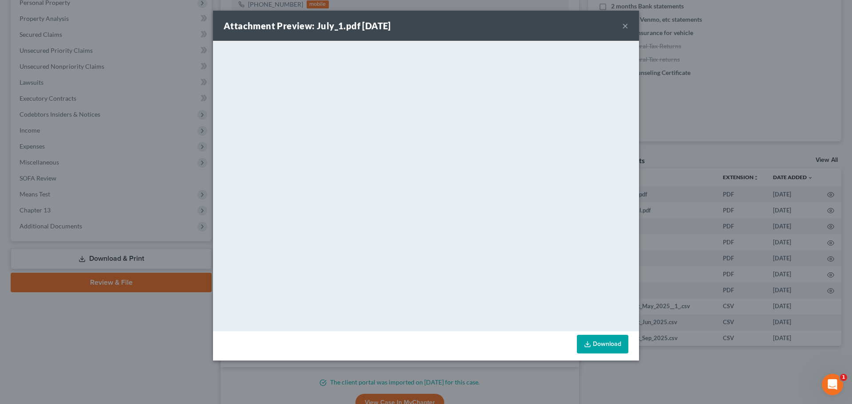
click at [623, 25] on button "×" at bounding box center [625, 25] width 6 height 11
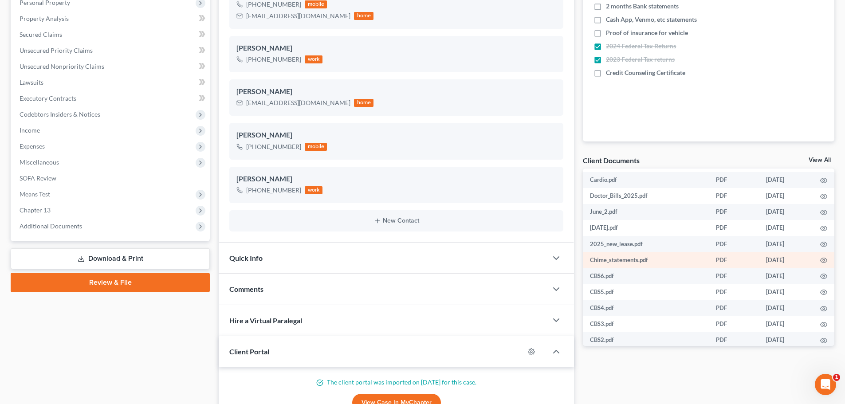
scroll to position [222, 0]
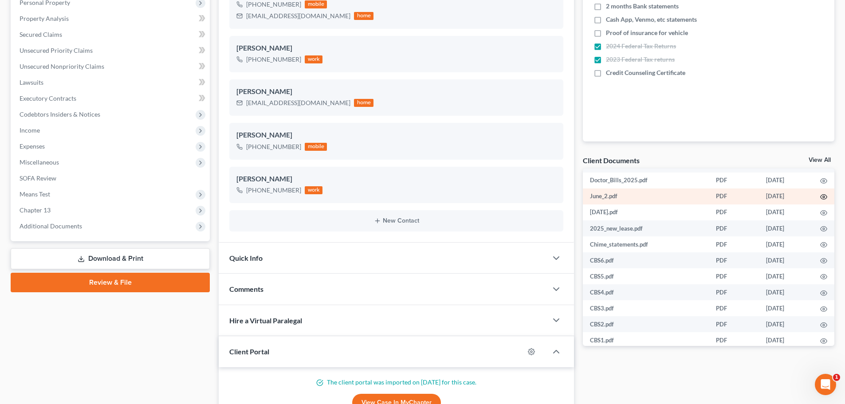
click at [821, 197] on icon "button" at bounding box center [824, 196] width 7 height 7
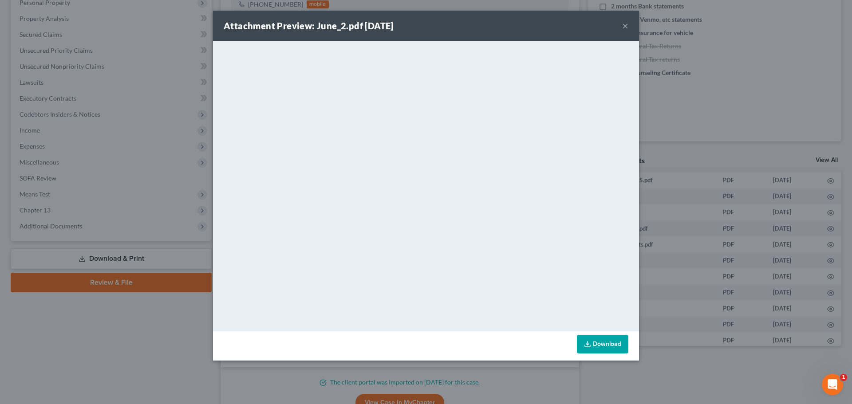
click at [624, 26] on button "×" at bounding box center [625, 25] width 6 height 11
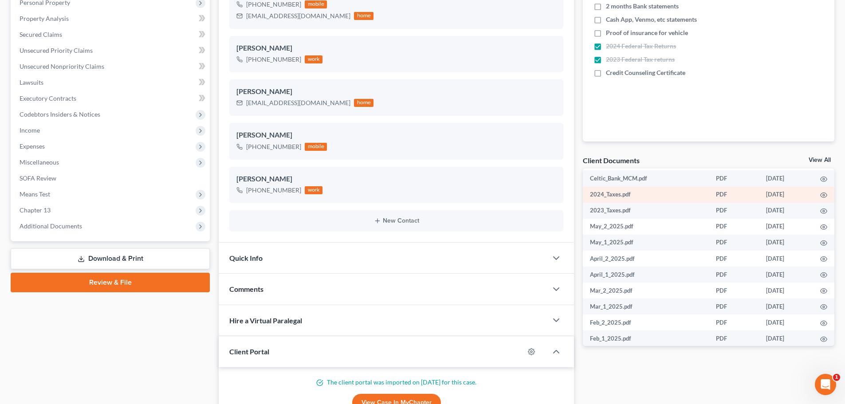
scroll to position [439, 0]
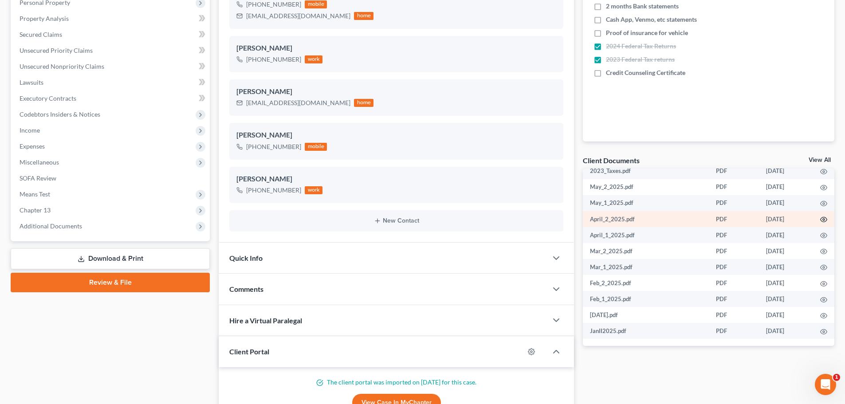
click at [821, 218] on icon "button" at bounding box center [824, 219] width 7 height 5
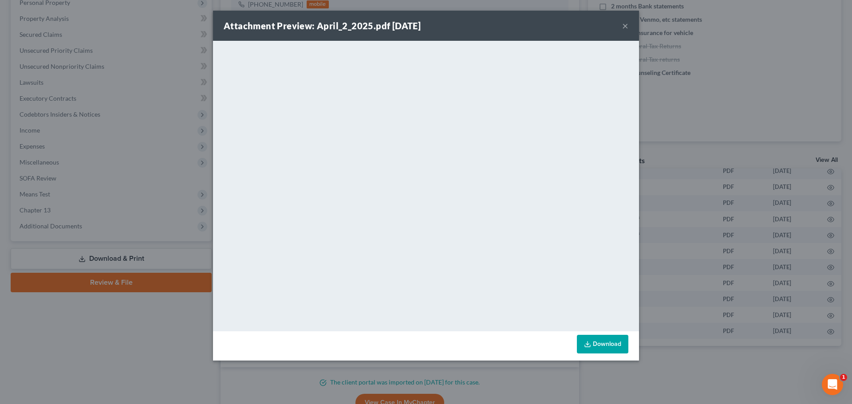
click at [624, 26] on button "×" at bounding box center [625, 25] width 6 height 11
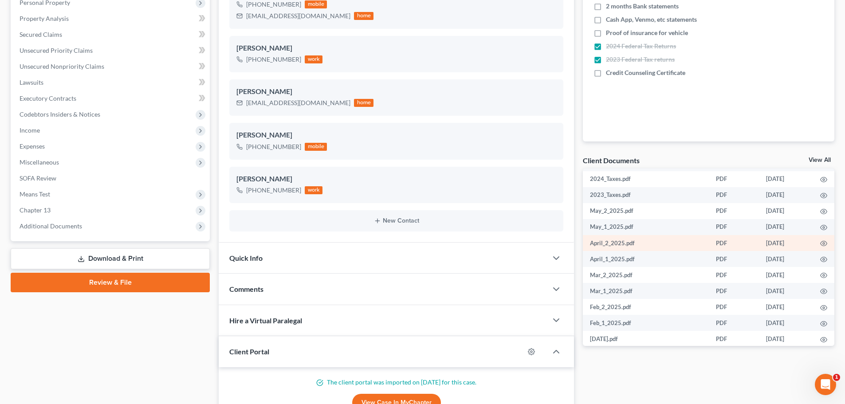
scroll to position [395, 0]
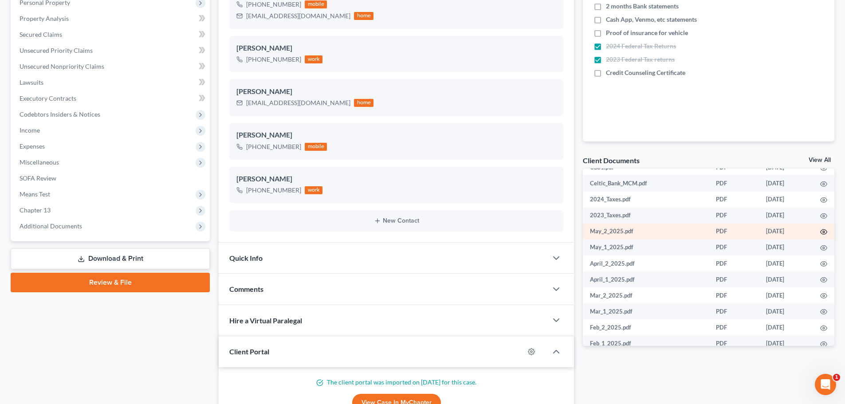
click at [823, 231] on circle "button" at bounding box center [824, 232] width 2 height 2
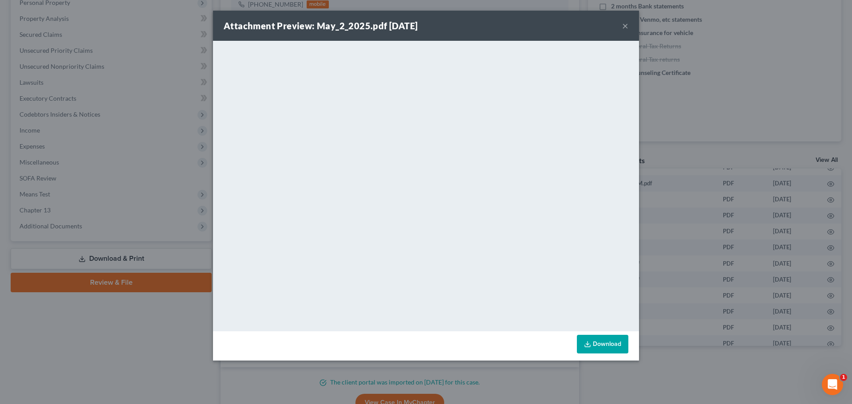
click at [627, 26] on button "×" at bounding box center [625, 25] width 6 height 11
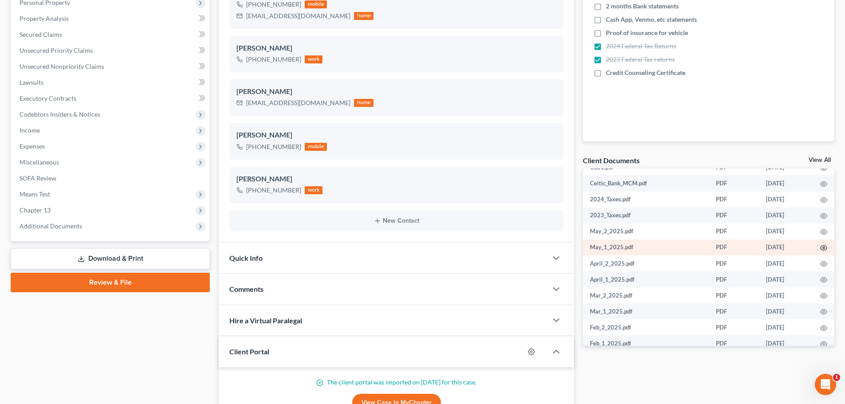
click at [821, 245] on icon "button" at bounding box center [824, 248] width 7 height 7
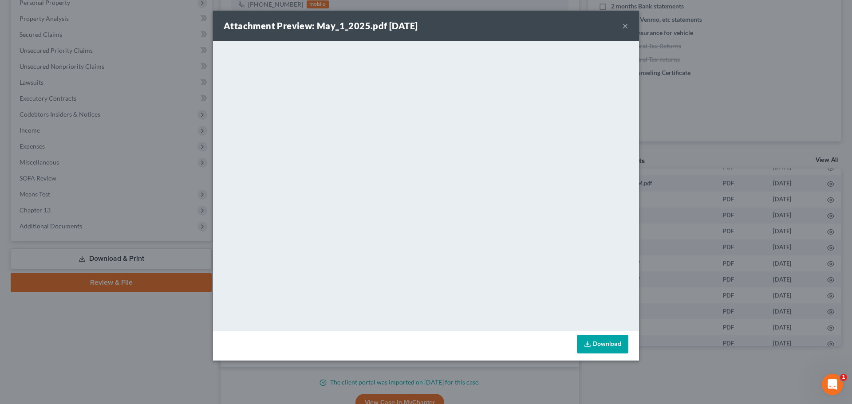
click at [626, 25] on button "×" at bounding box center [625, 25] width 6 height 11
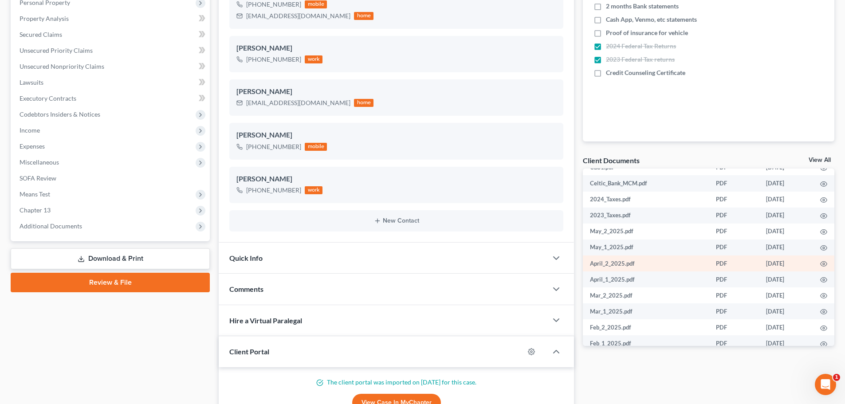
scroll to position [439, 0]
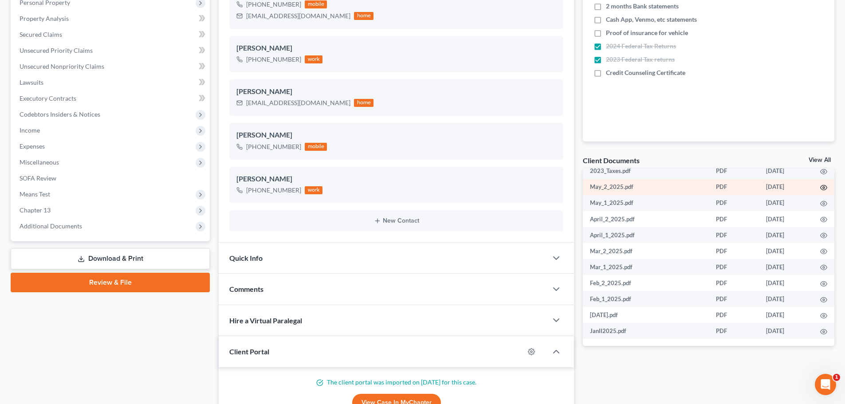
click at [821, 188] on icon "button" at bounding box center [824, 187] width 7 height 7
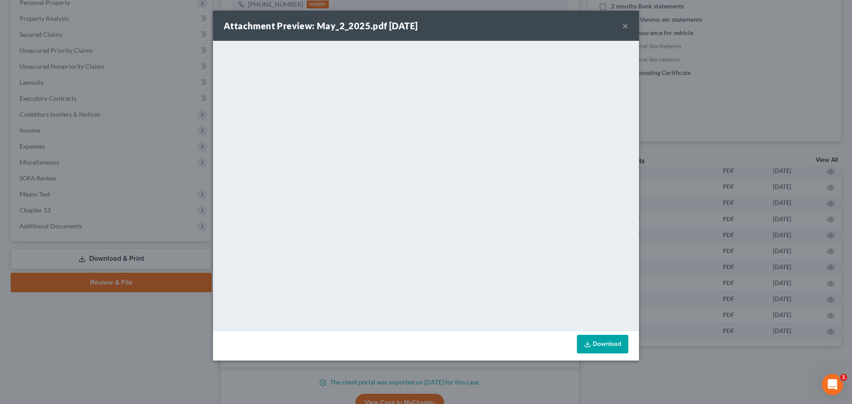
click at [623, 25] on button "×" at bounding box center [625, 25] width 6 height 11
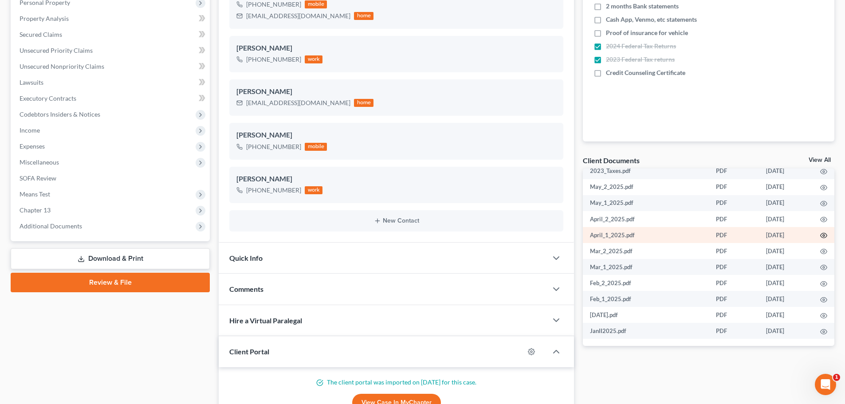
click at [823, 236] on circle "button" at bounding box center [824, 236] width 2 height 2
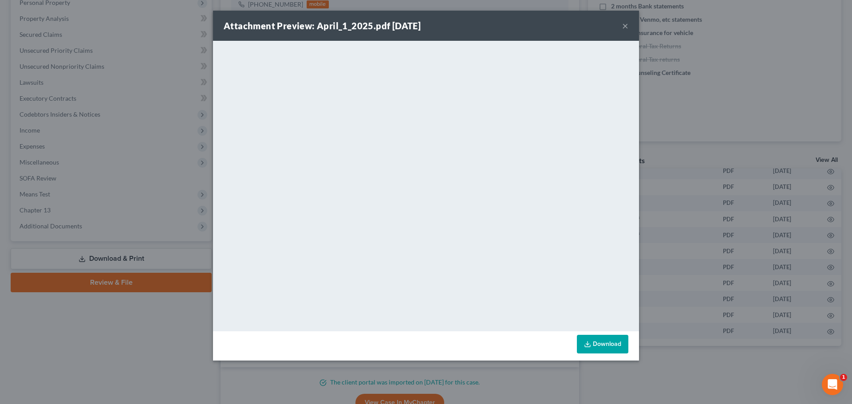
drag, startPoint x: 625, startPoint y: 26, endPoint x: 637, endPoint y: 29, distance: 12.9
click at [625, 26] on button "×" at bounding box center [625, 25] width 6 height 11
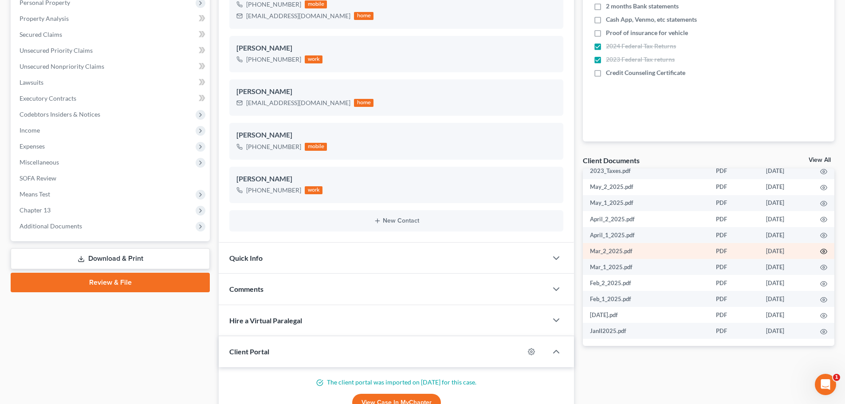
click at [821, 250] on icon "button" at bounding box center [824, 251] width 7 height 7
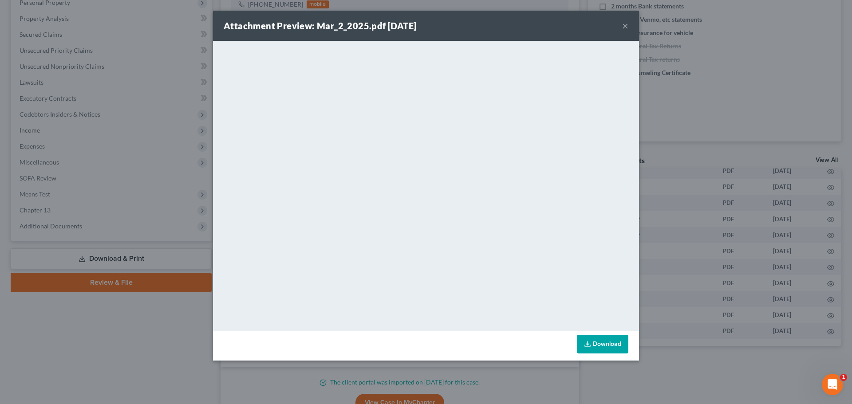
click at [622, 24] on div "Attachment Preview: Mar_2_2025.pdf [DATE] ×" at bounding box center [426, 26] width 426 height 30
click at [626, 27] on button "×" at bounding box center [625, 25] width 6 height 11
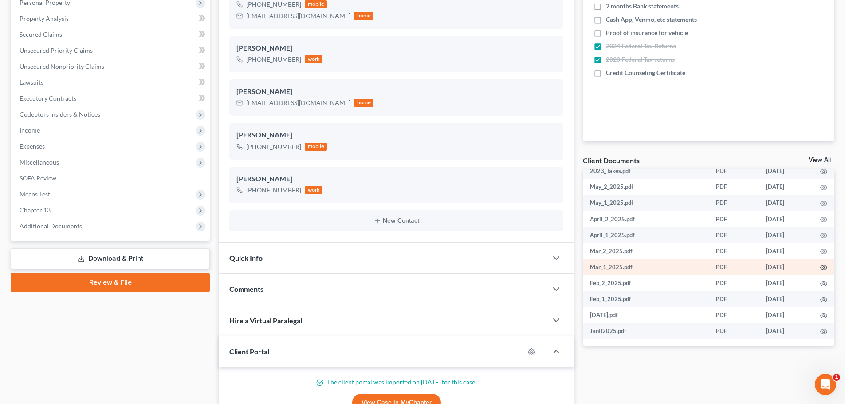
click at [821, 267] on icon "button" at bounding box center [824, 267] width 7 height 7
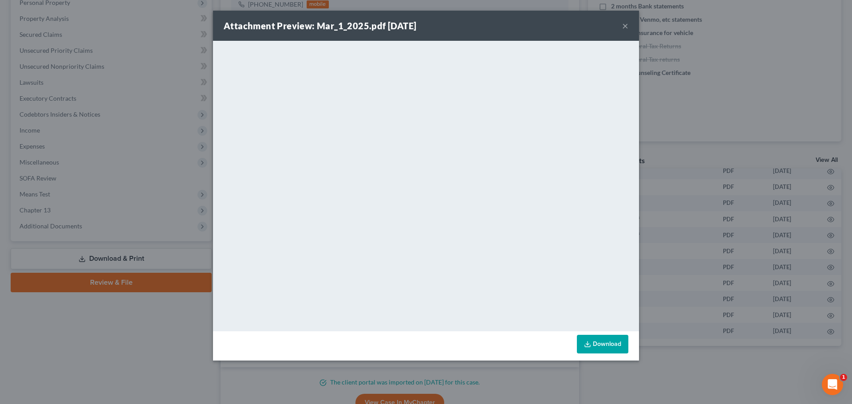
click at [626, 25] on button "×" at bounding box center [625, 25] width 6 height 11
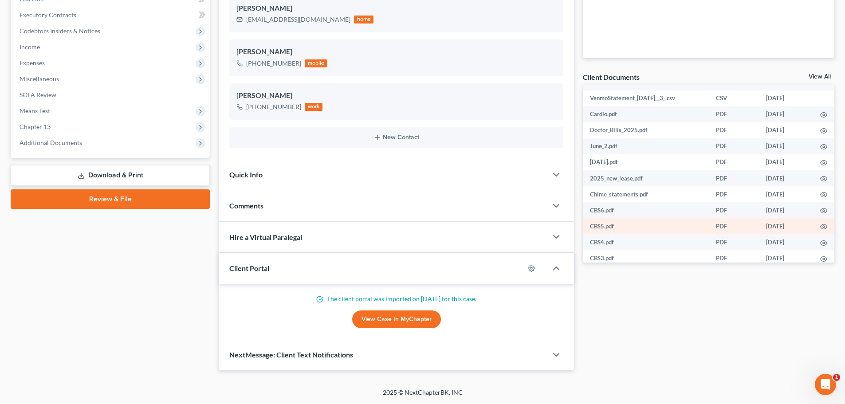
scroll to position [173, 0]
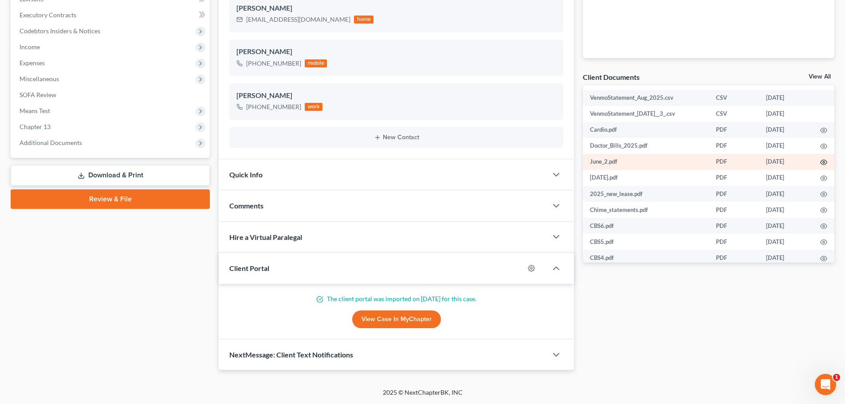
click at [821, 165] on icon "button" at bounding box center [824, 162] width 7 height 7
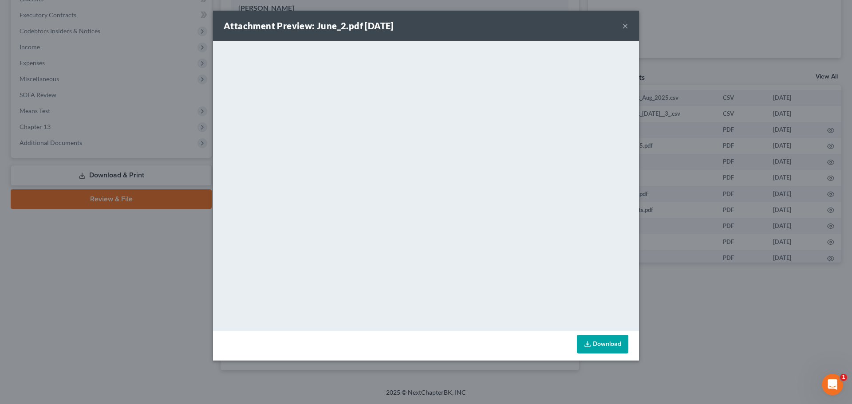
click at [623, 27] on button "×" at bounding box center [625, 25] width 6 height 11
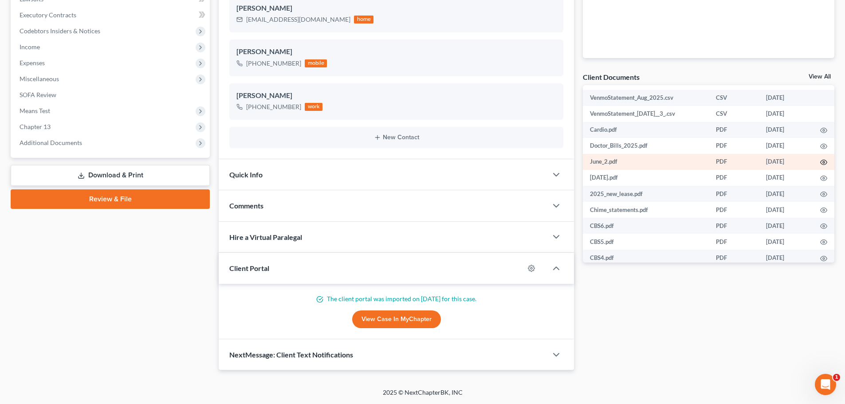
click at [821, 162] on icon "button" at bounding box center [824, 162] width 7 height 7
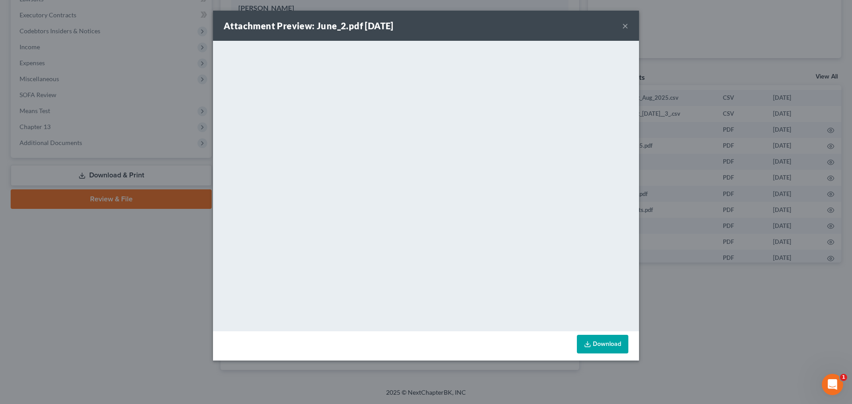
click at [622, 27] on button "×" at bounding box center [625, 25] width 6 height 11
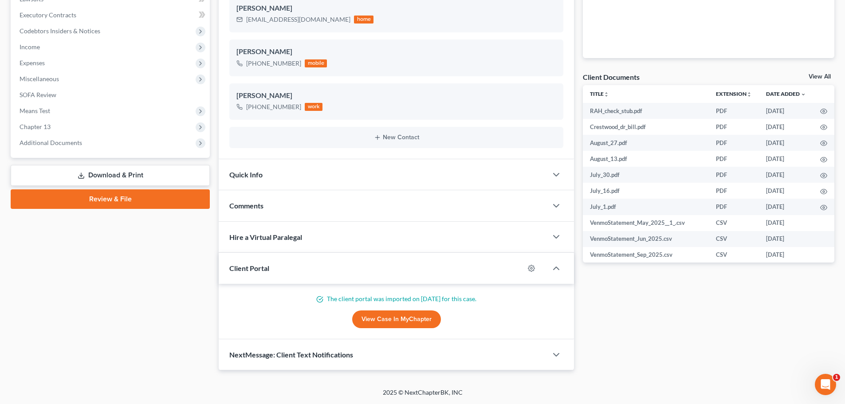
scroll to position [0, 0]
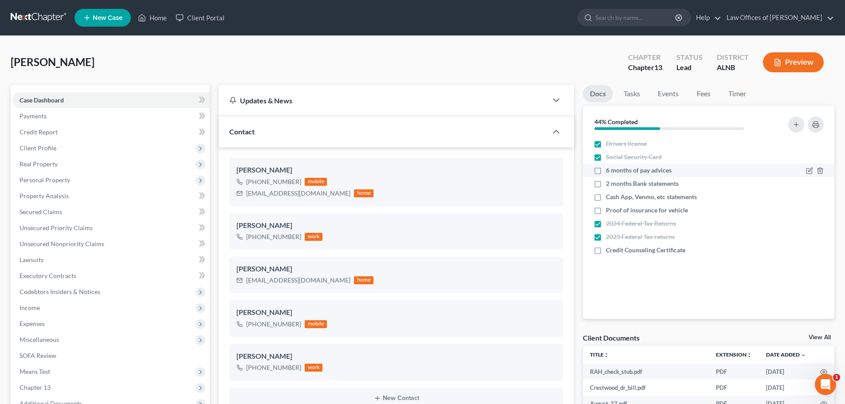
drag, startPoint x: 600, startPoint y: 171, endPoint x: 660, endPoint y: 172, distance: 60.8
click at [606, 171] on label "6 months of pay advices" at bounding box center [639, 170] width 66 height 9
click at [610, 171] on input "6 months of pay advices" at bounding box center [613, 169] width 6 height 6
checkbox input "true"
drag, startPoint x: 600, startPoint y: 184, endPoint x: 599, endPoint y: 193, distance: 8.9
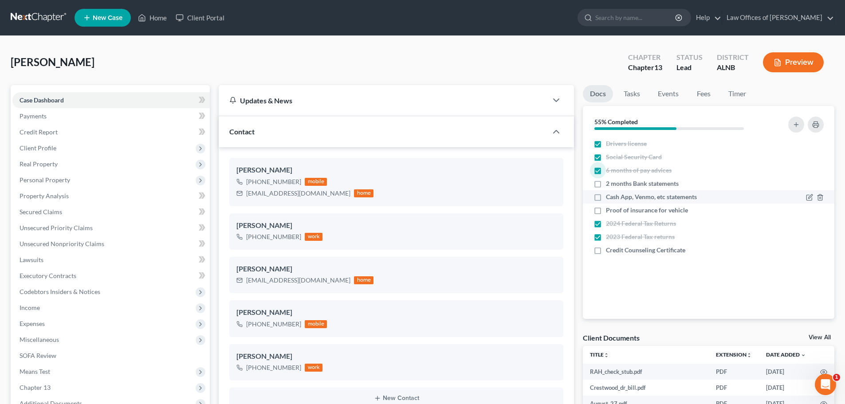
click at [606, 184] on label "2 months Bank statements" at bounding box center [642, 183] width 73 height 9
click at [610, 184] on input "2 months Bank statements" at bounding box center [613, 182] width 6 height 6
checkbox input "true"
click at [606, 198] on label "Cash App, Venmo, etc statements" at bounding box center [651, 197] width 91 height 9
click at [610, 198] on input "Cash App, Venmo, etc statements" at bounding box center [613, 196] width 6 height 6
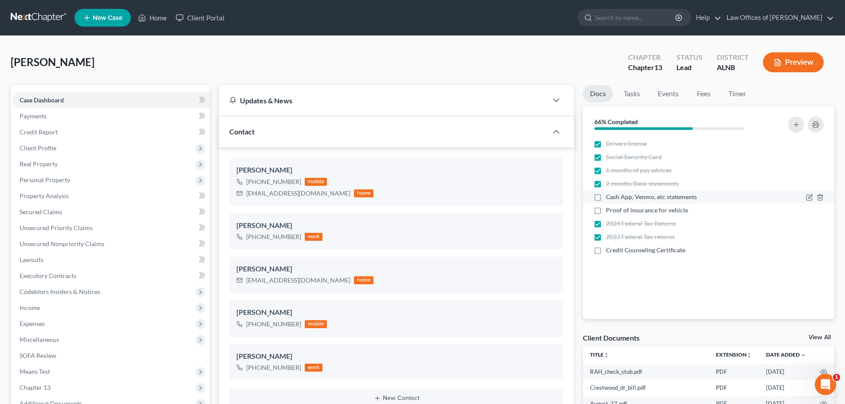
checkbox input "true"
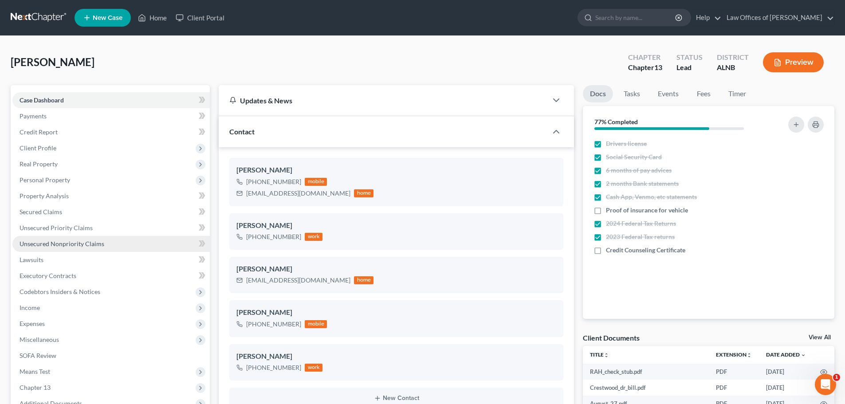
click at [100, 243] on span "Unsecured Nonpriority Claims" at bounding box center [62, 244] width 85 height 8
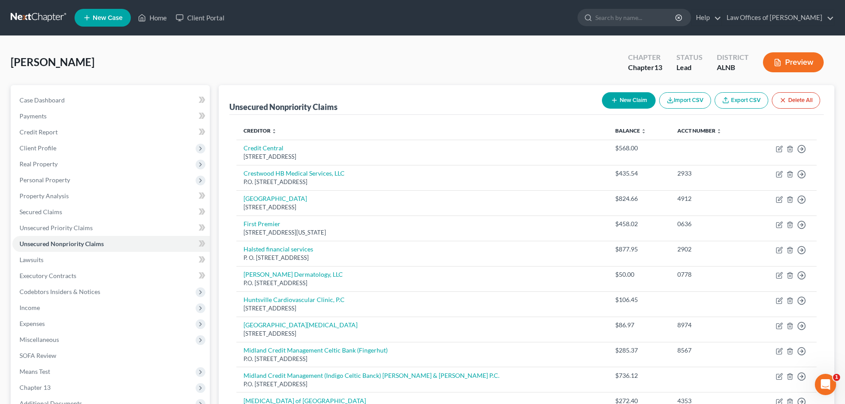
click at [634, 99] on button "New Claim" at bounding box center [629, 100] width 54 height 16
select select "0"
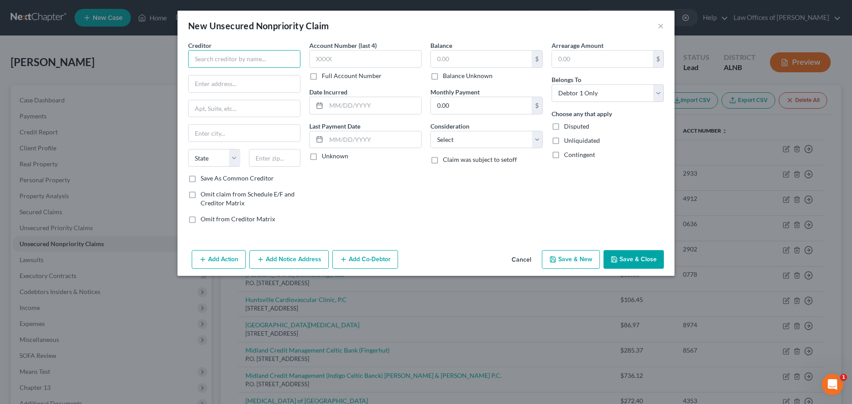
click at [282, 59] on input "text" at bounding box center [244, 59] width 112 height 18
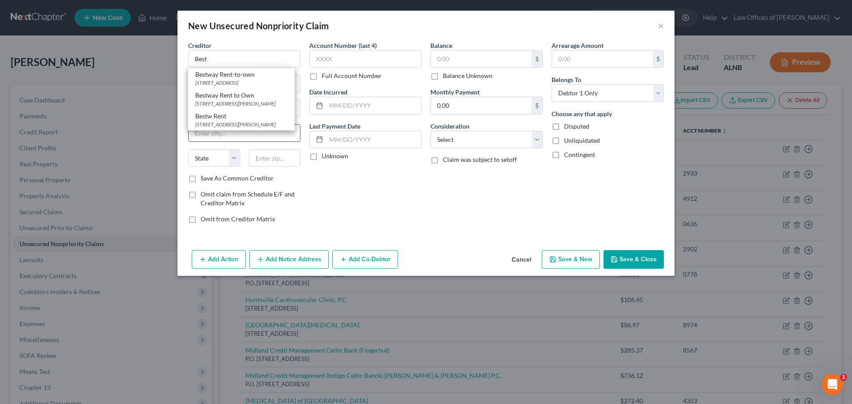
click at [213, 121] on div "Bestw Rent" at bounding box center [241, 116] width 92 height 9
type input "Bestw Rent"
type input "[STREET_ADDRESS][PERSON_NAME]"
type input "[GEOGRAPHIC_DATA]"
select select "0"
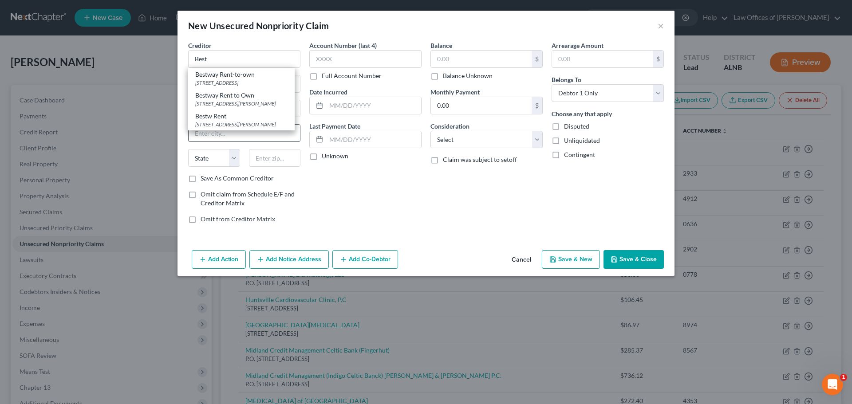
type input "35805"
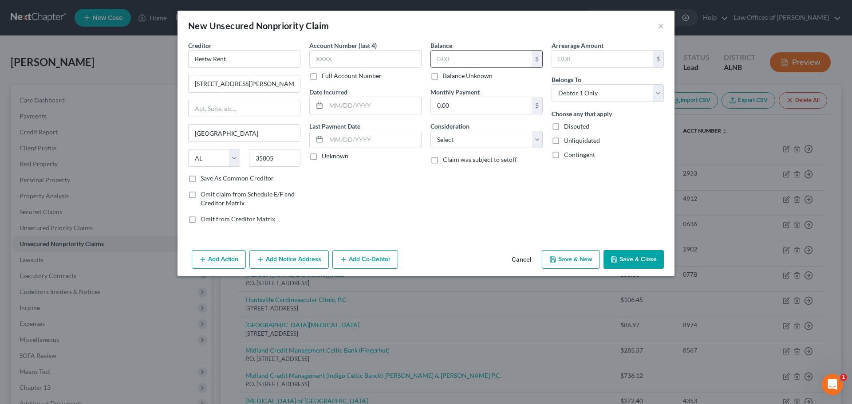
click at [478, 55] on input "text" at bounding box center [481, 59] width 101 height 17
type input "1,100.00"
click at [629, 255] on button "Save & Close" at bounding box center [634, 259] width 60 height 19
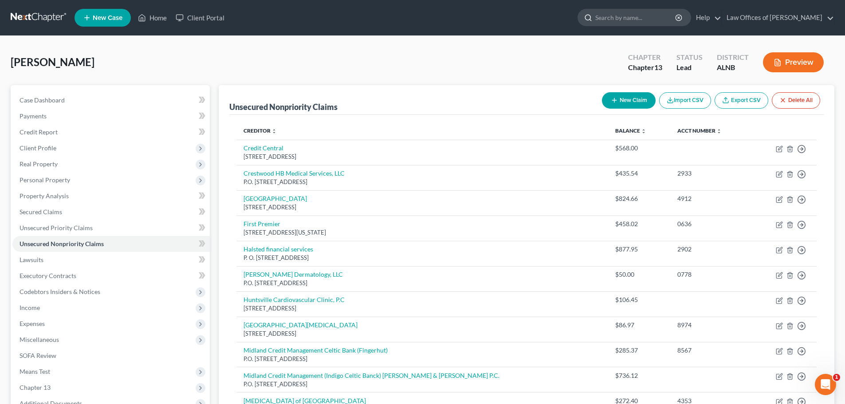
click at [647, 16] on input "search" at bounding box center [636, 17] width 81 height 16
type input "butts"
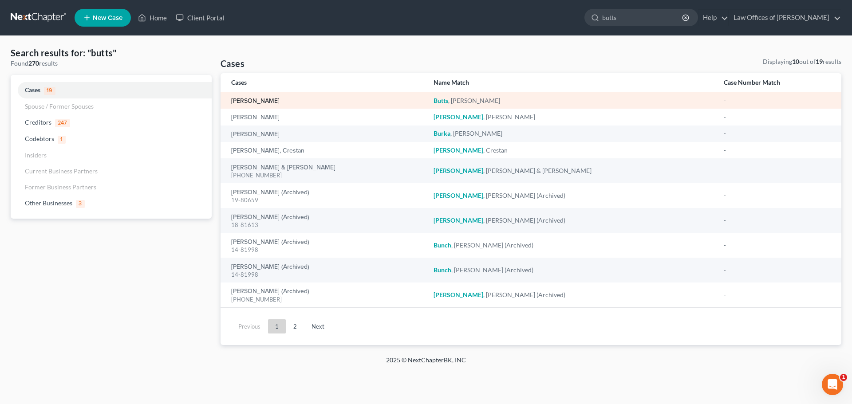
click at [244, 98] on link "[PERSON_NAME]" at bounding box center [255, 101] width 48 height 6
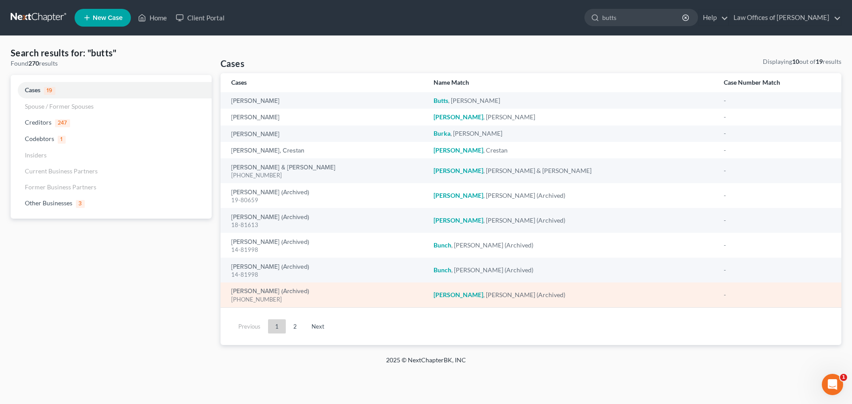
select select "4"
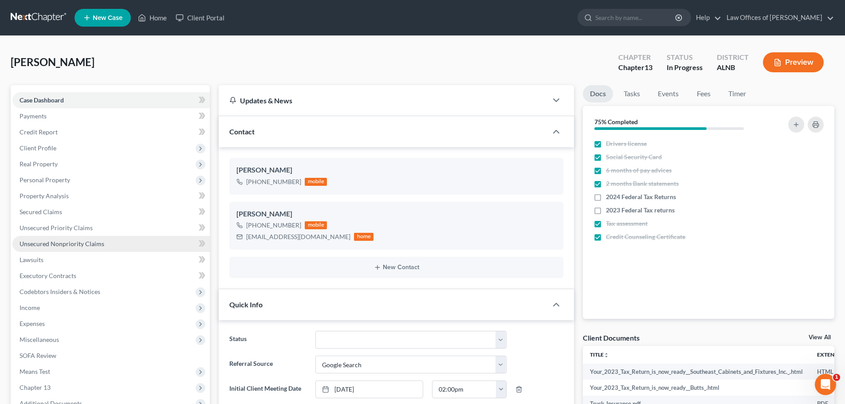
click at [95, 241] on span "Unsecured Nonpriority Claims" at bounding box center [62, 244] width 85 height 8
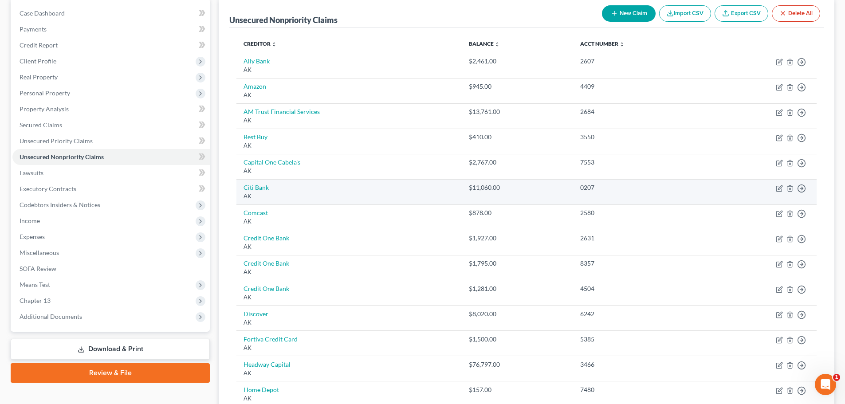
scroll to position [89, 0]
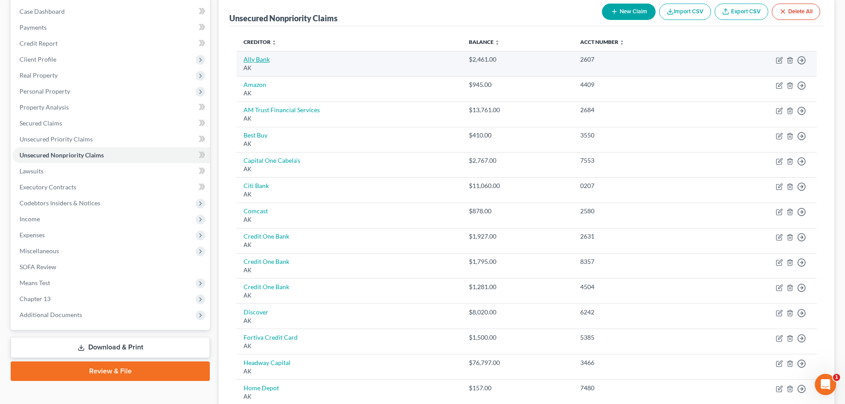
click at [266, 58] on link "Ally Bank" at bounding box center [257, 59] width 26 height 8
select select "1"
select select "2"
select select "0"
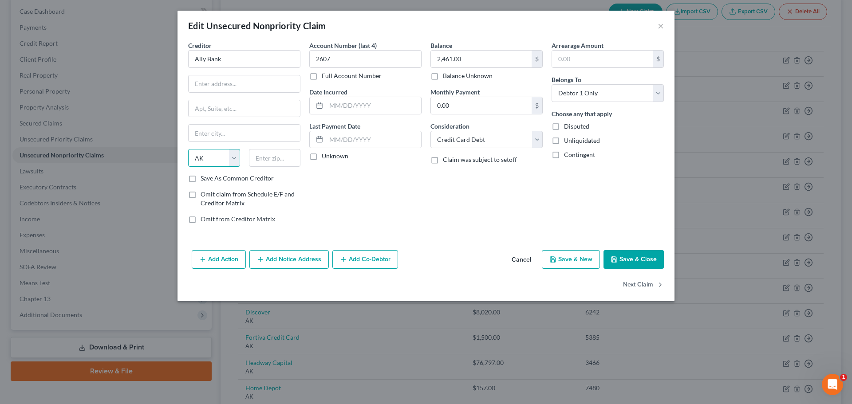
click at [211, 157] on select "State [US_STATE] AK AR AZ CA CO CT DE DC [GEOGRAPHIC_DATA] [GEOGRAPHIC_DATA] GU…" at bounding box center [214, 158] width 52 height 18
select select
click at [188, 149] on select "State [US_STATE] AK AR AZ CA CO CT DE DC [GEOGRAPHIC_DATA] [GEOGRAPHIC_DATA] GU…" at bounding box center [214, 158] width 52 height 18
click at [231, 56] on input "Ally Bank" at bounding box center [244, 59] width 112 height 18
click at [209, 73] on div "Ally Bank" at bounding box center [242, 74] width 95 height 9
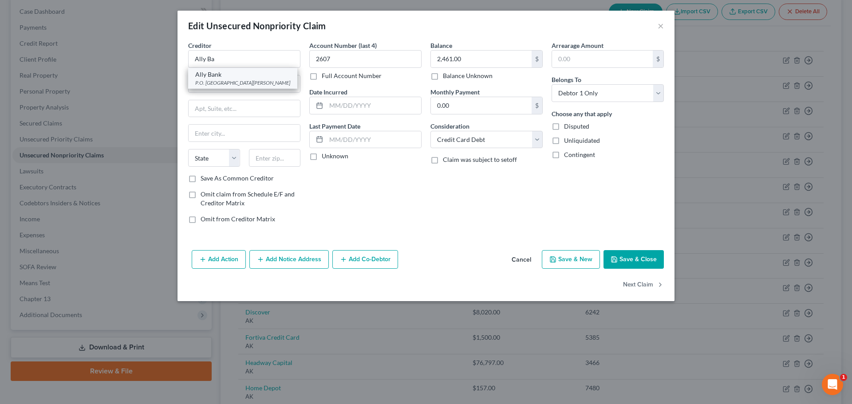
type input "Ally Bank"
type input "P.O. Box 130424"
type input "Saint [PERSON_NAME]"
select select "24"
type input "55113"
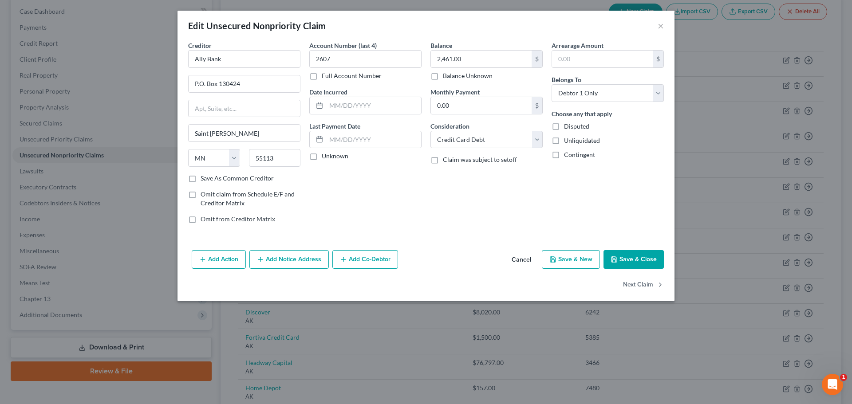
click at [628, 254] on button "Save & Close" at bounding box center [634, 259] width 60 height 19
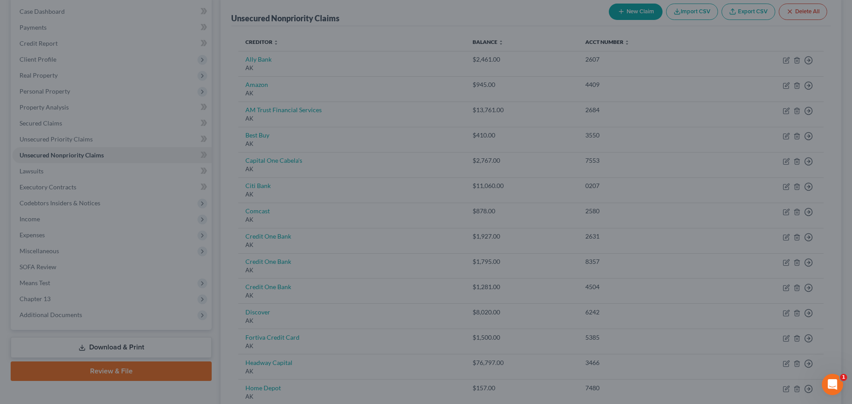
type input "0"
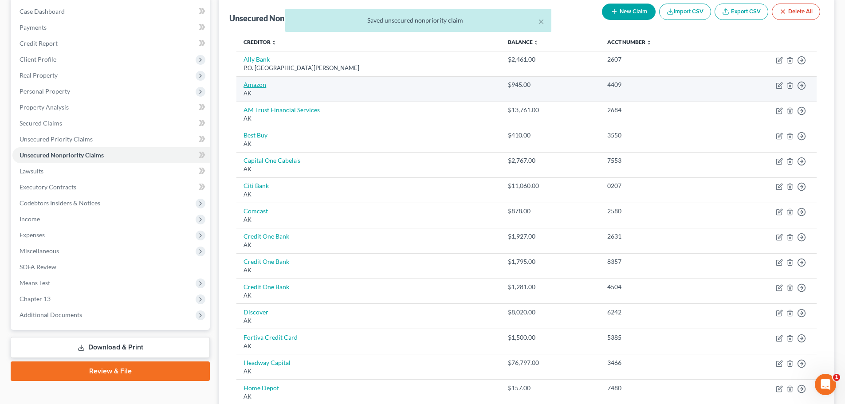
click at [266, 85] on link "Amazon" at bounding box center [255, 85] width 23 height 8
select select "1"
select select "2"
select select "0"
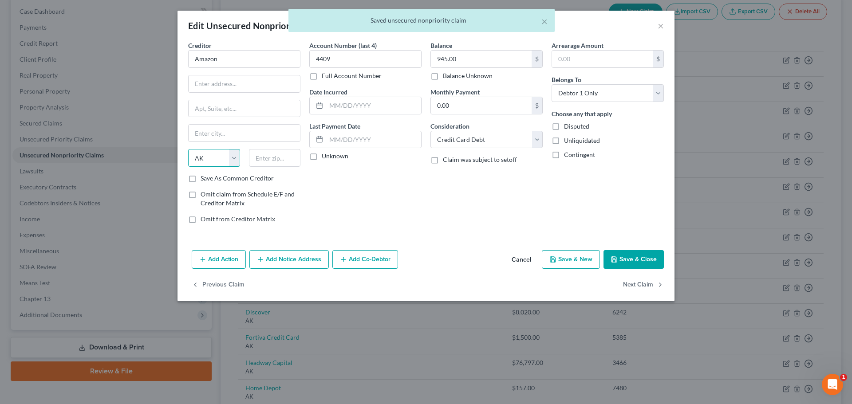
click at [216, 155] on select "State [US_STATE] AK AR AZ CA CO CT DE DC [GEOGRAPHIC_DATA] [GEOGRAPHIC_DATA] GU…" at bounding box center [214, 158] width 52 height 18
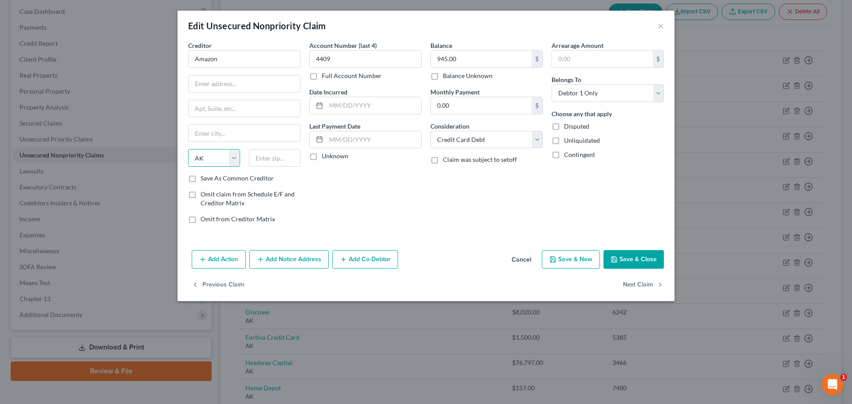
select select
click at [188, 149] on select "State [US_STATE] AK AR AZ CA CO CT DE DC [GEOGRAPHIC_DATA] [GEOGRAPHIC_DATA] GU…" at bounding box center [214, 158] width 52 height 18
click at [221, 61] on input "Amazon" at bounding box center [244, 59] width 112 height 18
type input "Amazon"
click at [620, 259] on button "Save & Close" at bounding box center [634, 259] width 60 height 19
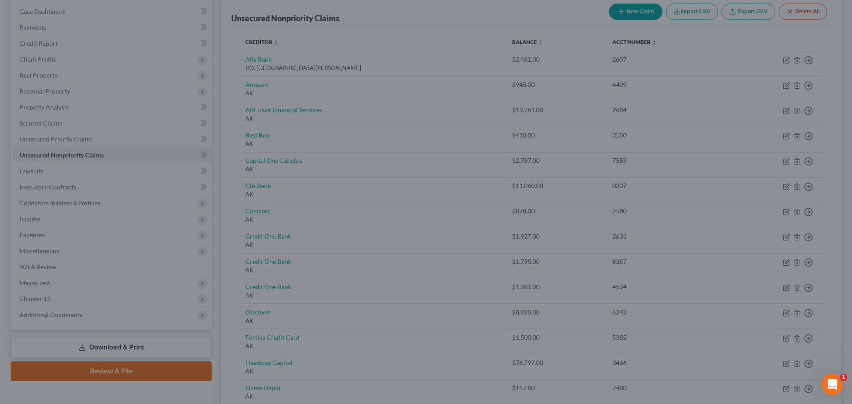
type input "0"
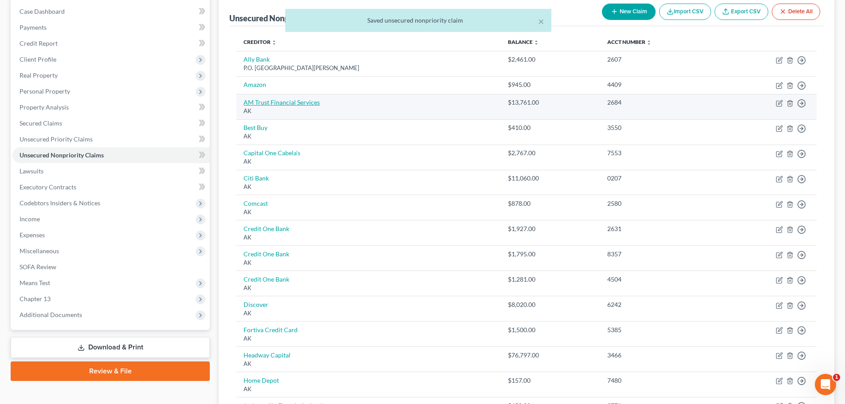
click at [257, 104] on link "AM Trust Financial Services" at bounding box center [282, 103] width 76 height 8
select select "1"
select select "0"
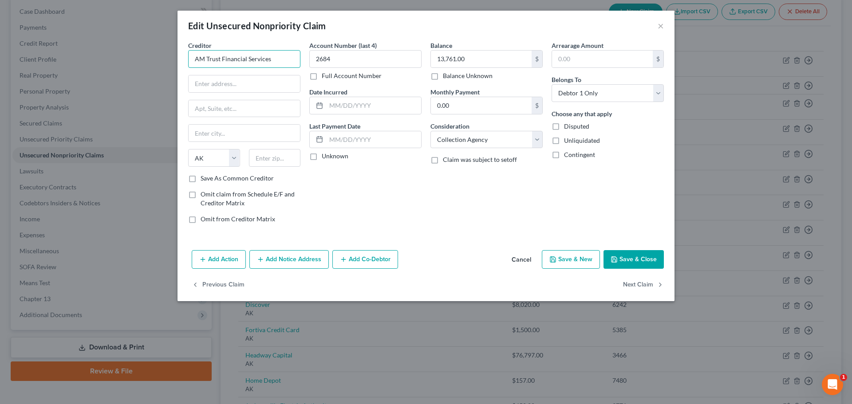
click at [272, 61] on input "AM Trust Financial Services" at bounding box center [244, 59] width 112 height 18
type input "AM Trust Financial Services"
click at [233, 159] on select "State [US_STATE] AK AR AZ CA CO CT DE DC [GEOGRAPHIC_DATA] [GEOGRAPHIC_DATA] GU…" at bounding box center [214, 158] width 52 height 18
select select
click at [188, 149] on select "State [US_STATE] AK AR AZ CA CO CT DE DC [GEOGRAPHIC_DATA] [GEOGRAPHIC_DATA] GU…" at bounding box center [214, 158] width 52 height 18
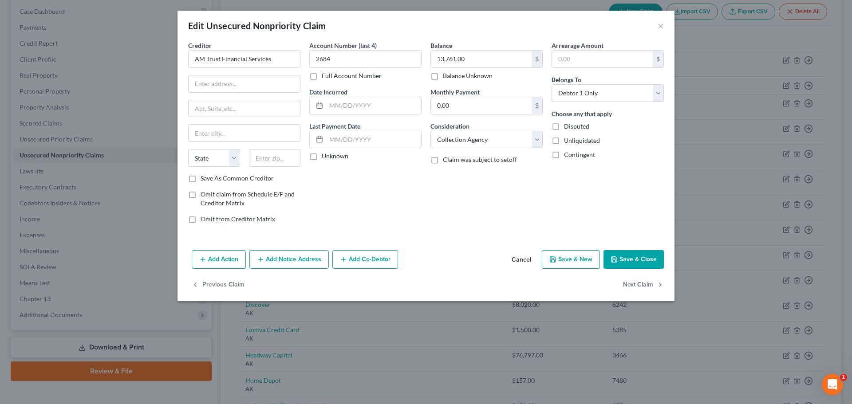
click at [476, 209] on div "Balance 13,761.00 $ Balance Unknown Balance Undetermined 13,761.00 $ Balance Un…" at bounding box center [486, 136] width 121 height 190
click at [622, 256] on button "Save & Close" at bounding box center [634, 259] width 60 height 19
type input "0"
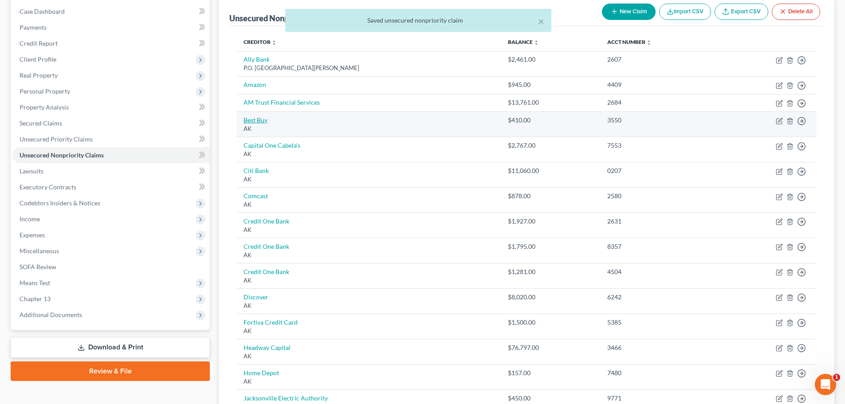
click at [254, 121] on link "Best Buy" at bounding box center [256, 120] width 24 height 8
select select "1"
select select "2"
select select "0"
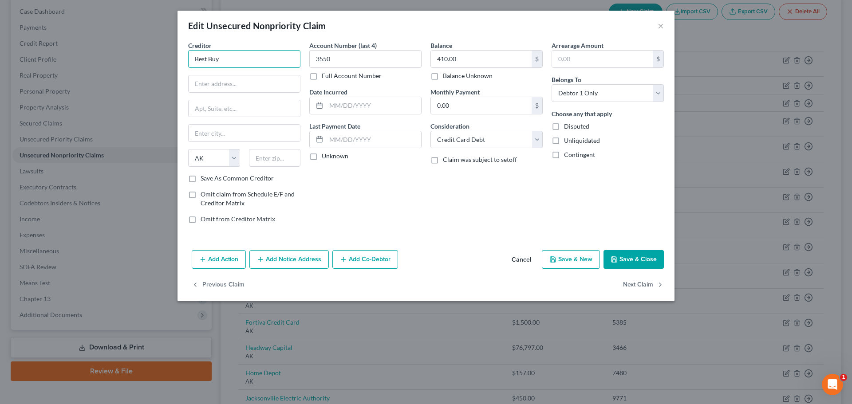
click at [221, 59] on input "Best Buy" at bounding box center [244, 59] width 112 height 18
type input "Best Buy"
click at [236, 83] on input "text" at bounding box center [244, 83] width 111 height 17
paste input "[STREET_ADDRESS]"
type input "[STREET_ADDRESS]"
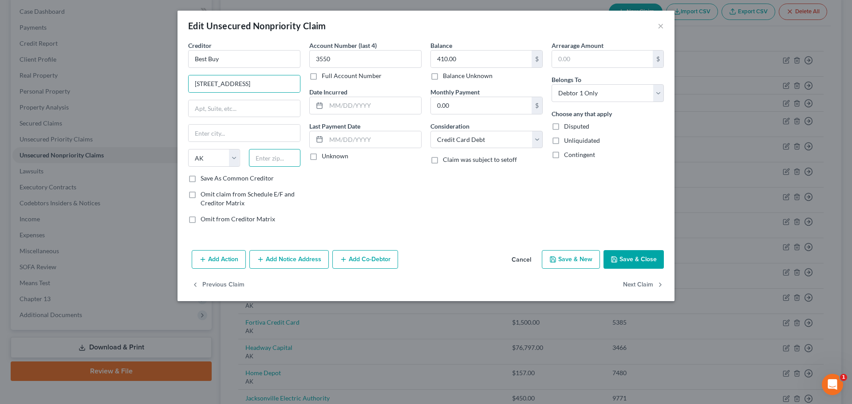
click at [281, 160] on input "text" at bounding box center [275, 158] width 52 height 18
type input "55423"
click at [331, 203] on div "Account Number (last 4) 3550 Full Account Number Date Incurred Last Payment Dat…" at bounding box center [365, 136] width 121 height 190
type input "[GEOGRAPHIC_DATA]"
select select "24"
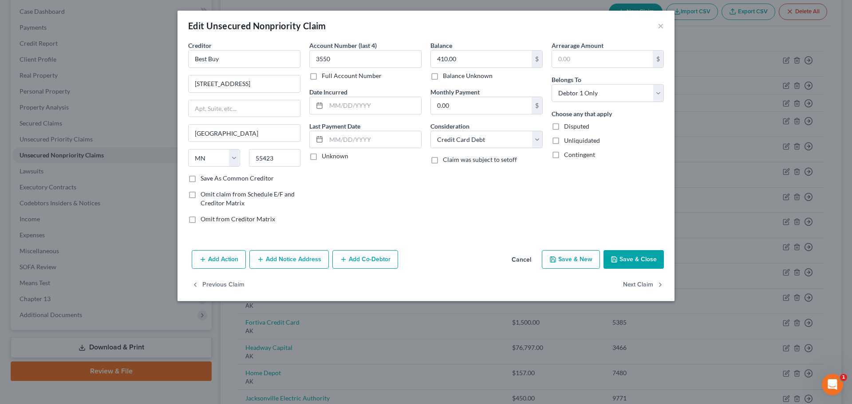
click at [625, 258] on button "Save & Close" at bounding box center [634, 259] width 60 height 19
type input "0"
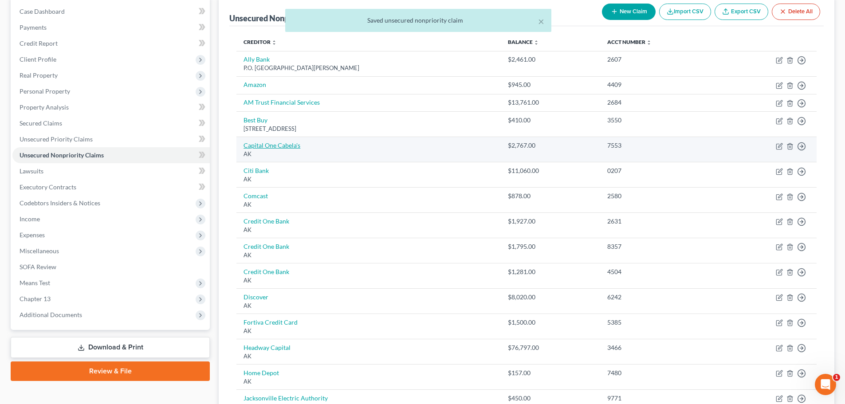
click at [288, 147] on link "Capital One Cabela's" at bounding box center [272, 146] width 57 height 8
select select "1"
select select "2"
select select "0"
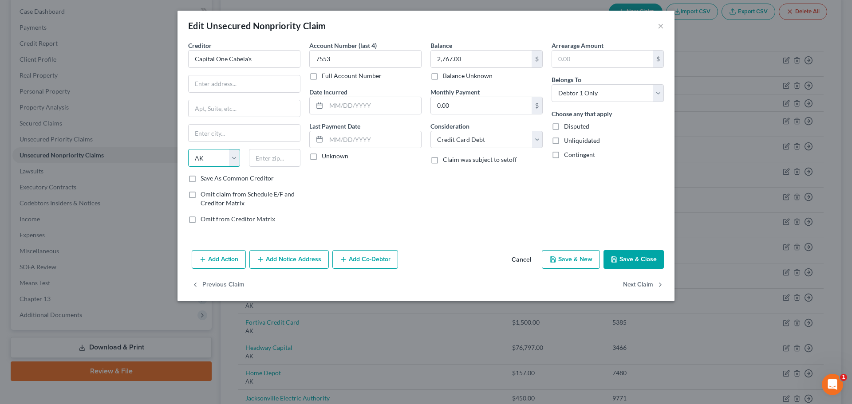
click at [234, 163] on select "State [US_STATE] AK AR AZ CA CO CT DE DC [GEOGRAPHIC_DATA] [GEOGRAPHIC_DATA] GU…" at bounding box center [214, 158] width 52 height 18
select select
click at [188, 149] on select "State [US_STATE] AK AR AZ CA CO CT DE DC [GEOGRAPHIC_DATA] [GEOGRAPHIC_DATA] GU…" at bounding box center [214, 158] width 52 height 18
click at [256, 59] on input "Capital One Cabela's" at bounding box center [244, 59] width 112 height 18
type input "Capital One Cabela's"
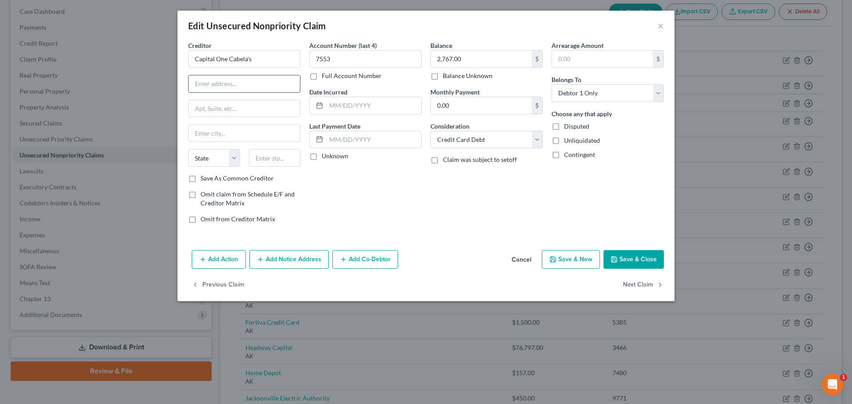
click at [242, 83] on input "text" at bounding box center [244, 83] width 111 height 17
paste input "P.O. Box 30285"
type input "P.O. Box 30285"
click at [273, 161] on input "text" at bounding box center [275, 158] width 52 height 18
type input "84130"
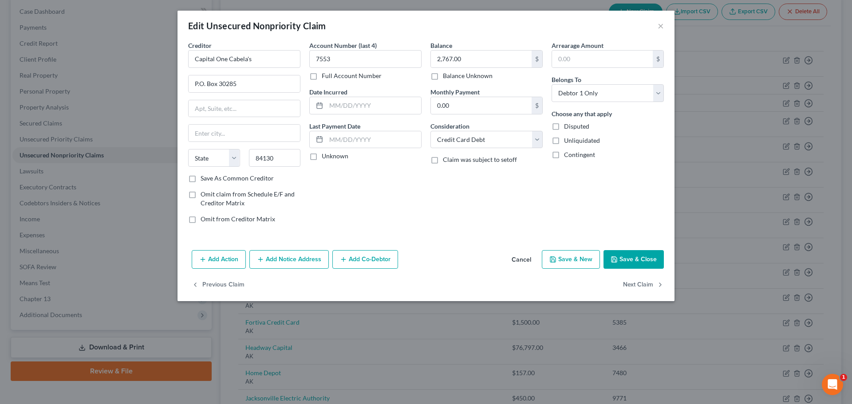
click at [369, 207] on div "Account Number (last 4) 7553 Full Account Number Date Incurred Last Payment Dat…" at bounding box center [365, 136] width 121 height 190
type input "[GEOGRAPHIC_DATA]"
select select "46"
click at [632, 258] on button "Save & Close" at bounding box center [634, 259] width 60 height 19
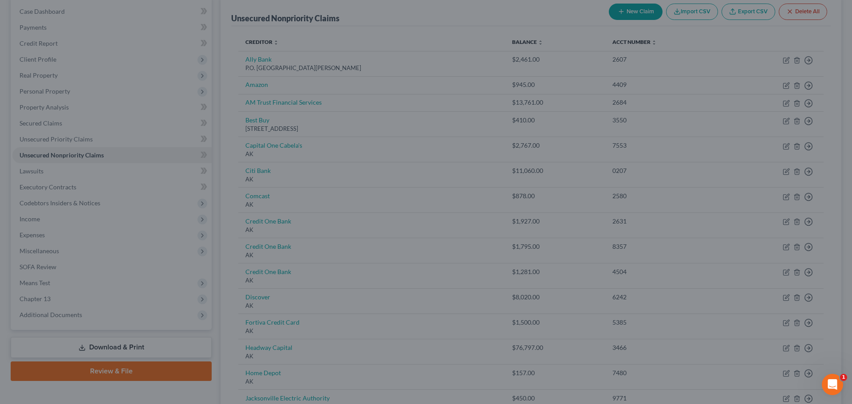
type input "0"
